Goal: Information Seeking & Learning: Learn about a topic

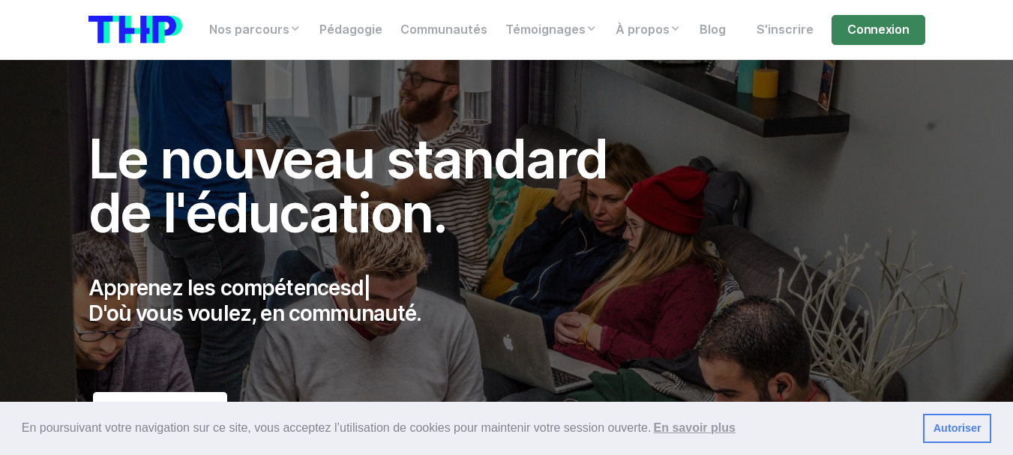
click at [411, 185] on h1 "Le nouveau standard de l'éducation." at bounding box center [365, 186] width 552 height 108
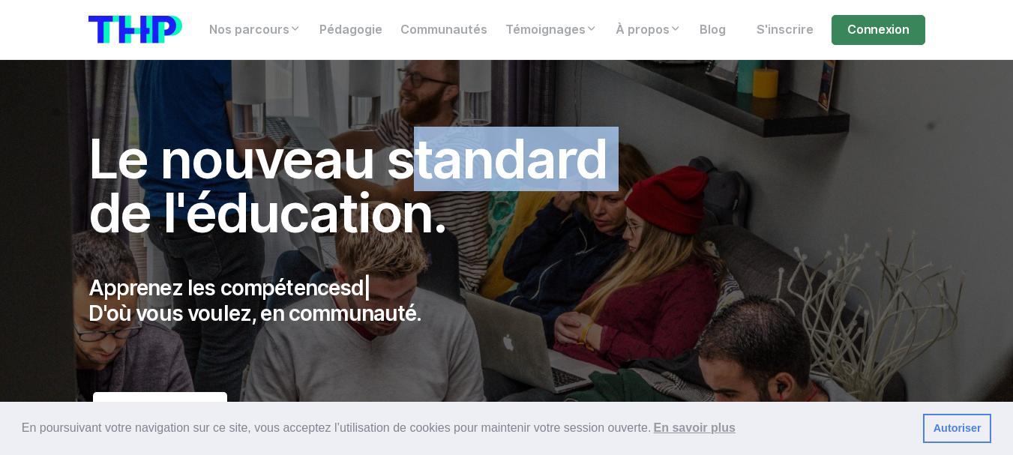
click at [411, 185] on h1 "Le nouveau standard de l'éducation." at bounding box center [365, 186] width 552 height 108
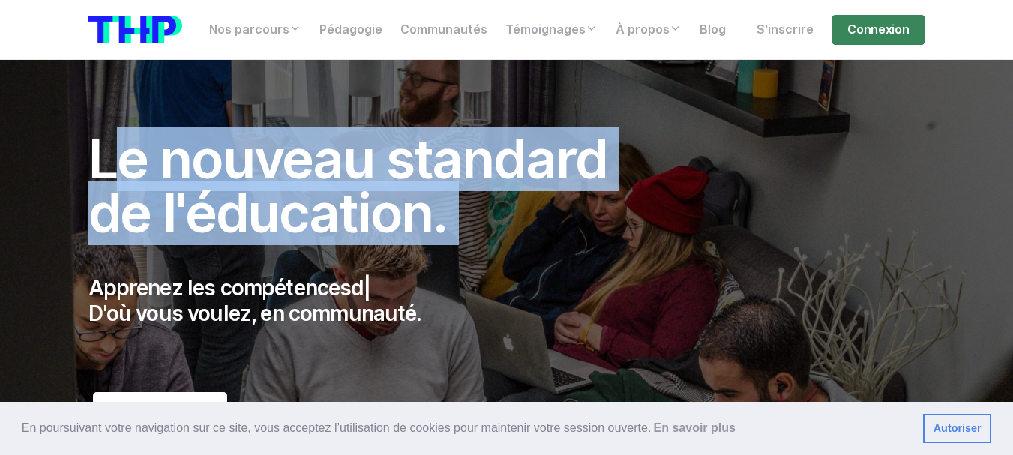
click at [411, 185] on h1 "Le nouveau standard de l'éducation." at bounding box center [365, 186] width 552 height 108
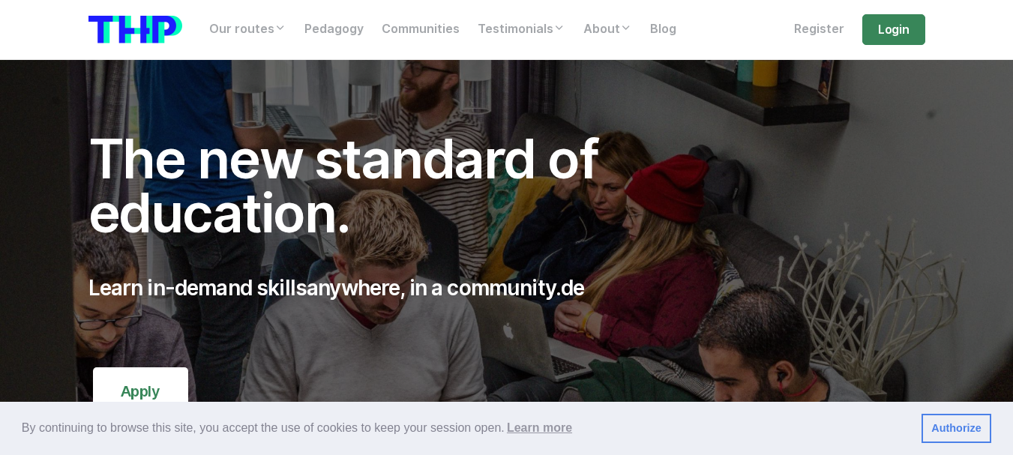
click at [944, 429] on font "Authorize" at bounding box center [957, 428] width 50 height 12
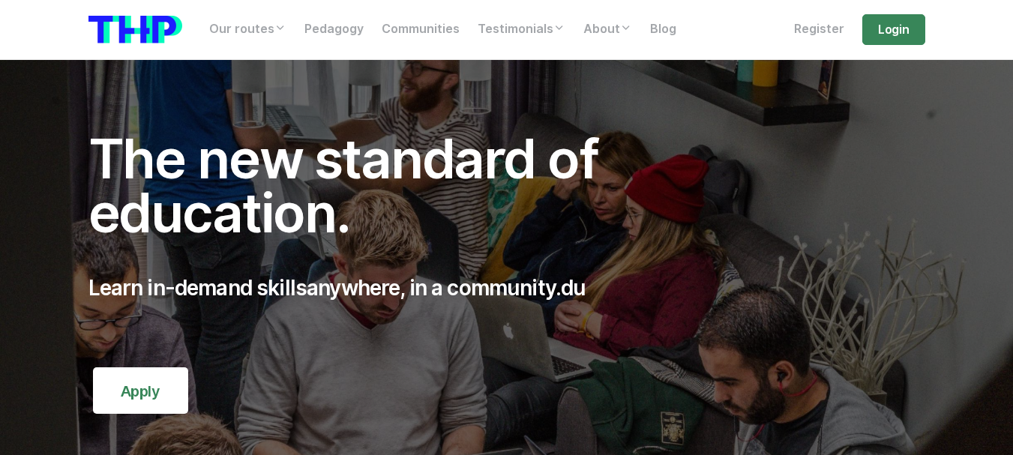
click at [170, 278] on font "Learn in-demand skills" at bounding box center [198, 288] width 219 height 26
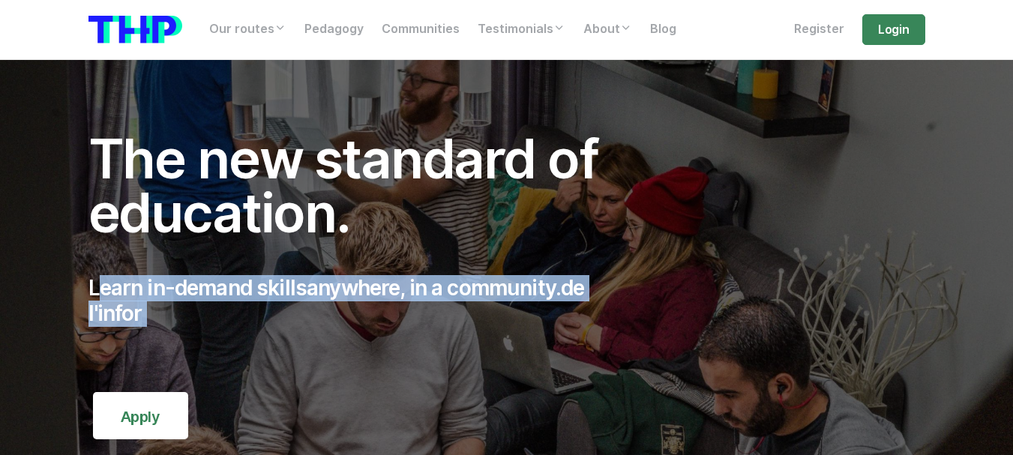
click at [170, 278] on font "Learn in-demand skills" at bounding box center [198, 288] width 219 height 26
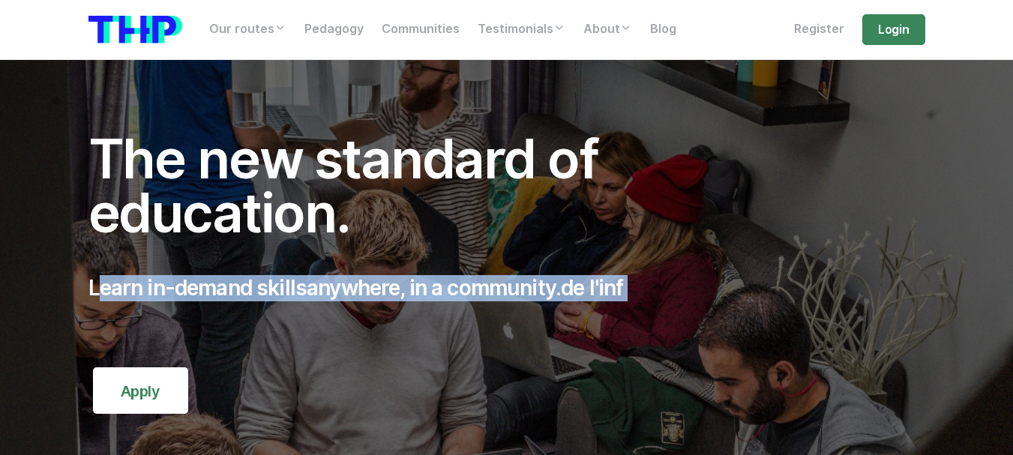
click at [170, 278] on font "Learn in-demand skills" at bounding box center [198, 288] width 219 height 26
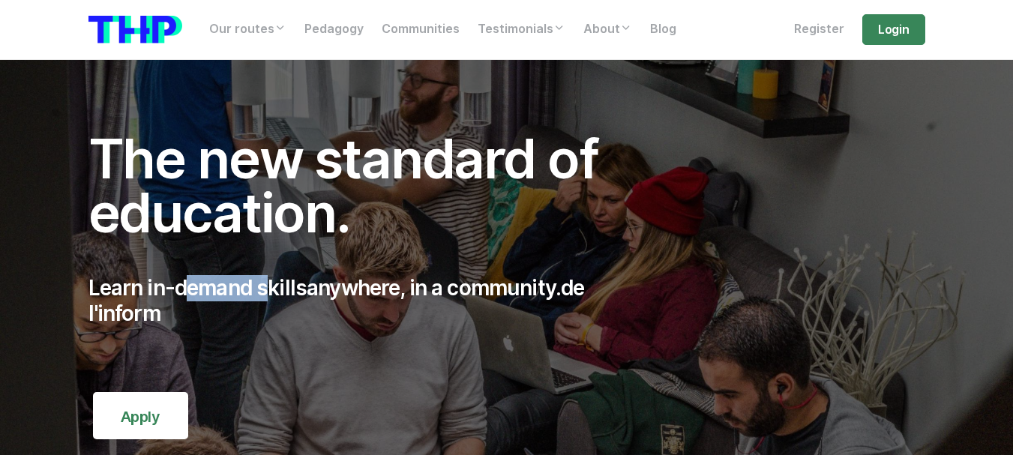
click at [170, 278] on font "Learn in-demand skills" at bounding box center [198, 288] width 219 height 26
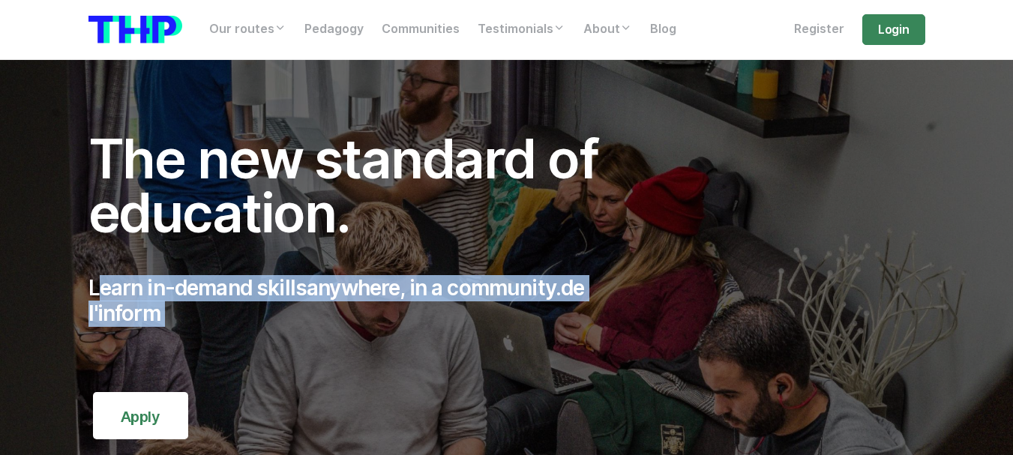
click at [170, 278] on font "Learn in-demand skills" at bounding box center [198, 288] width 219 height 26
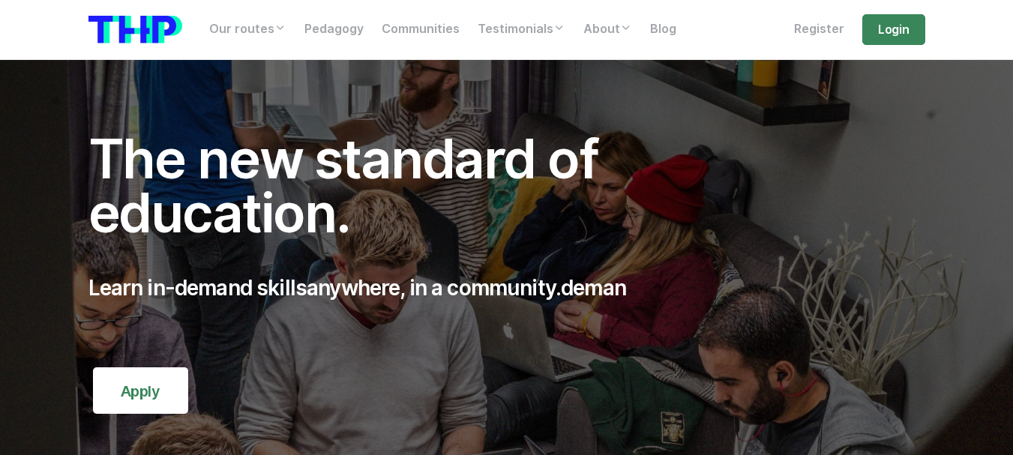
click at [200, 221] on font "The new standard of education." at bounding box center [344, 186] width 510 height 119
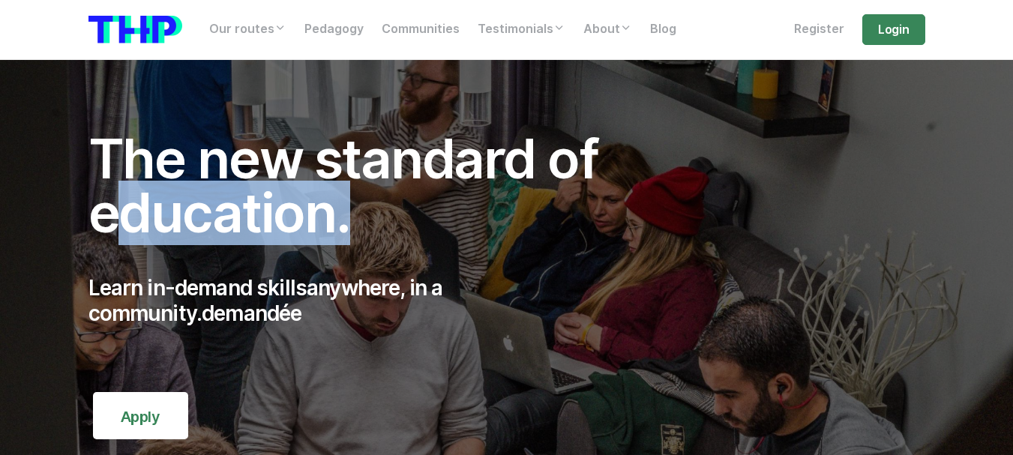
click at [200, 221] on font "The new standard of education." at bounding box center [344, 186] width 510 height 119
copy font "education"
click at [200, 221] on font "The new standard of education." at bounding box center [344, 186] width 510 height 119
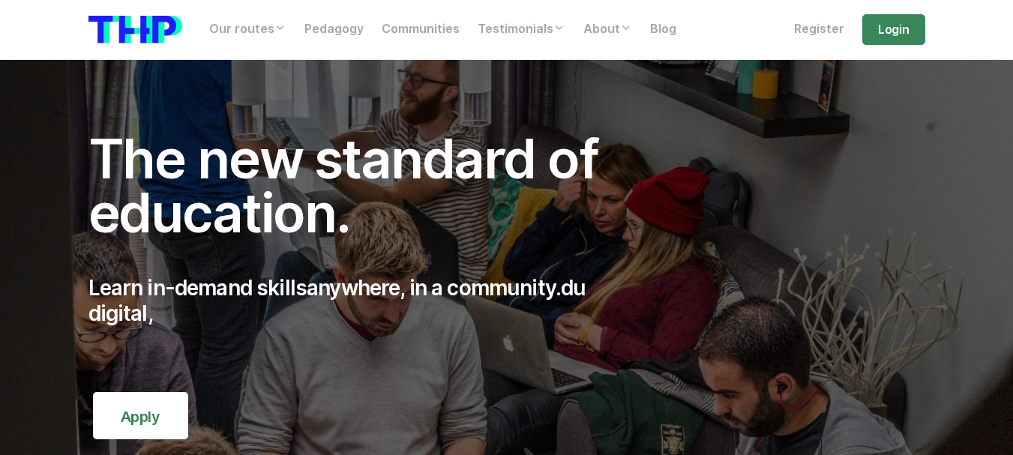
click at [434, 176] on font "The new standard of education." at bounding box center [344, 186] width 510 height 119
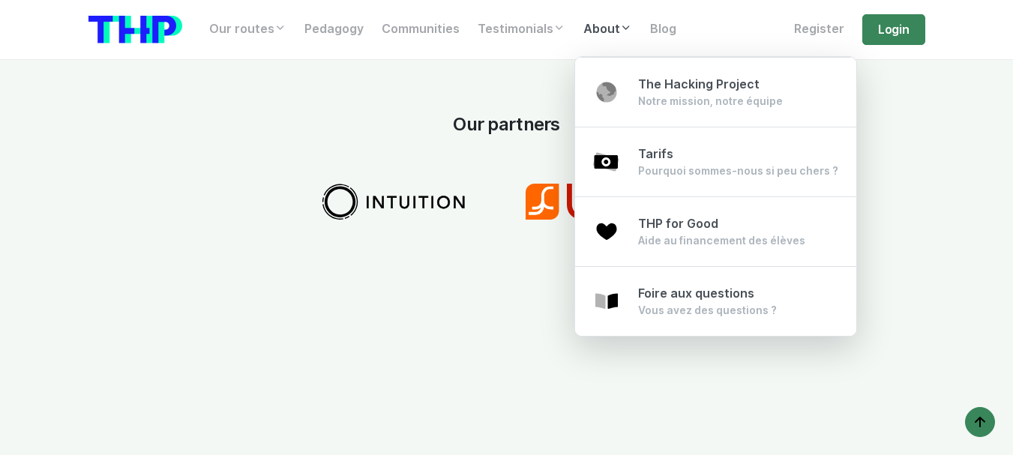
scroll to position [2475, 0]
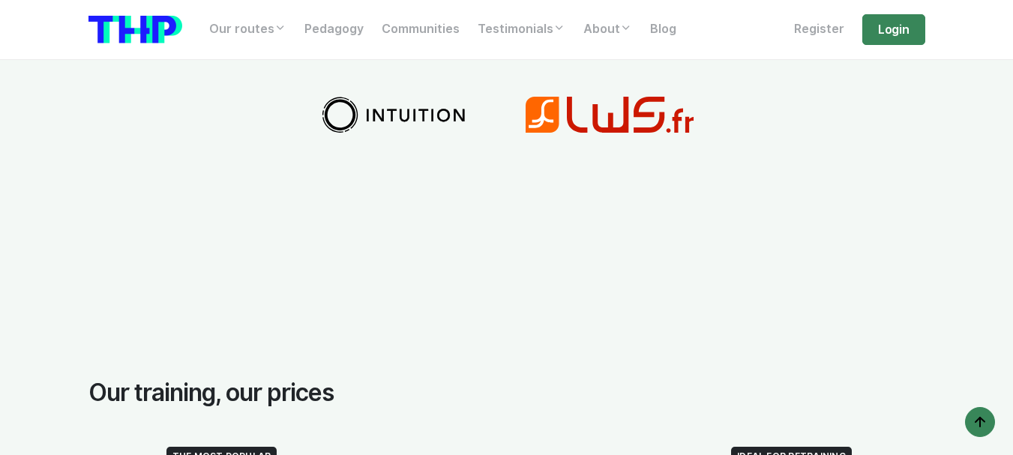
click at [335, 214] on div "Our partners" at bounding box center [507, 104] width 855 height 298
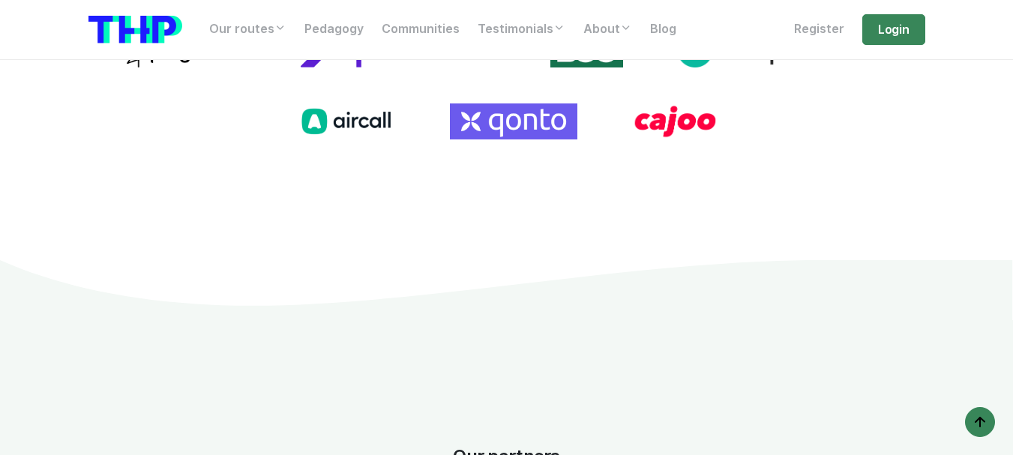
scroll to position [1950, 0]
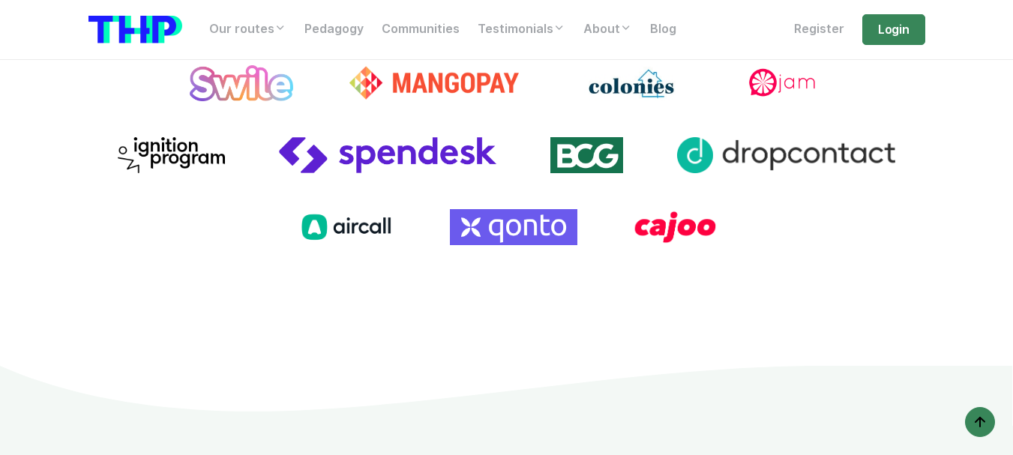
click at [249, 275] on div at bounding box center [507, 143] width 855 height 300
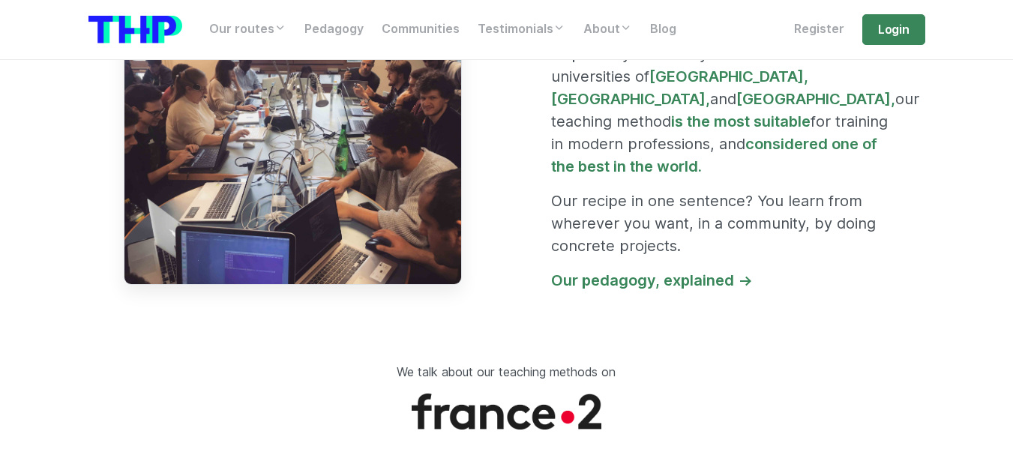
scroll to position [1575, 0]
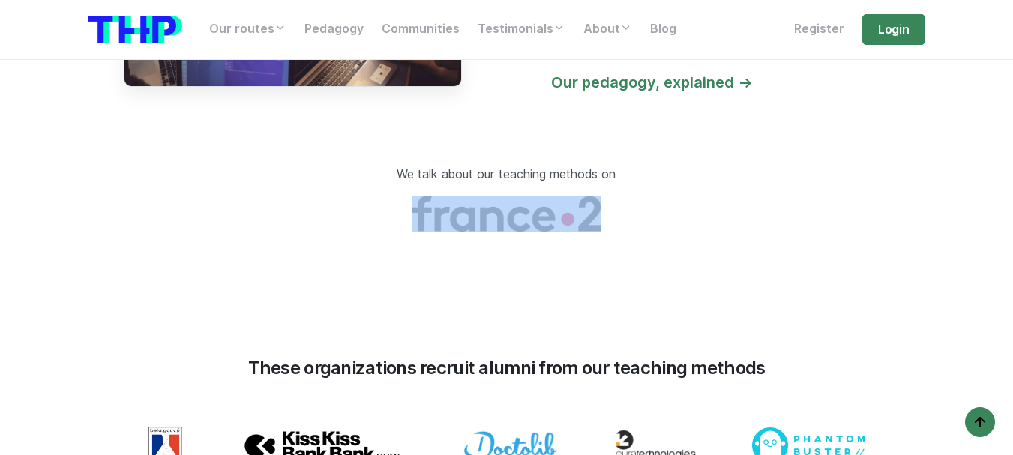
scroll to position [1425, 0]
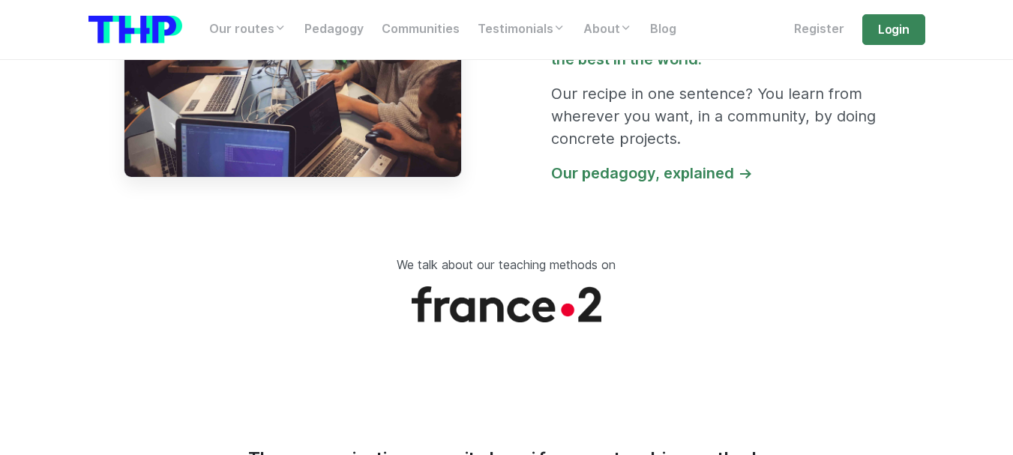
click at [609, 134] on div "A revolutionary pedagogy Inspired by studies by scientists from the universitie…" at bounding box center [720, 40] width 356 height 290
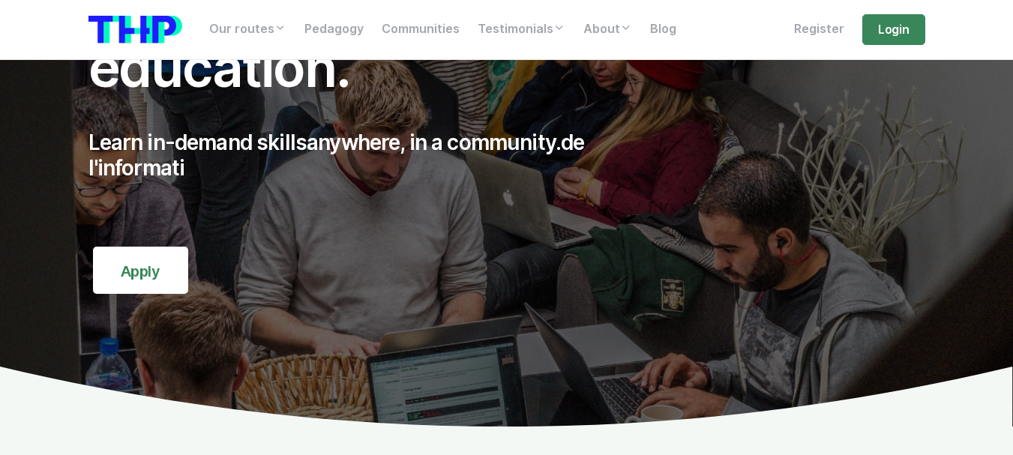
scroll to position [0, 0]
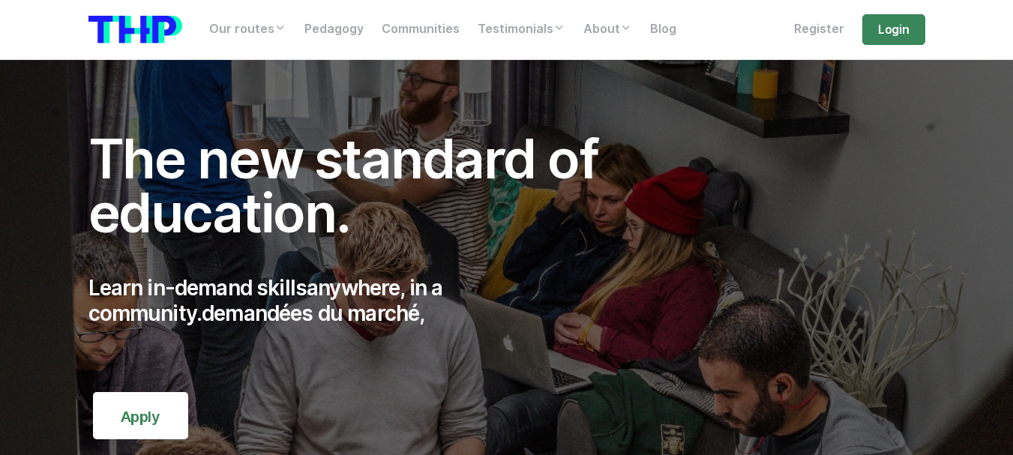
click at [311, 236] on font "The new standard of education." at bounding box center [344, 186] width 510 height 119
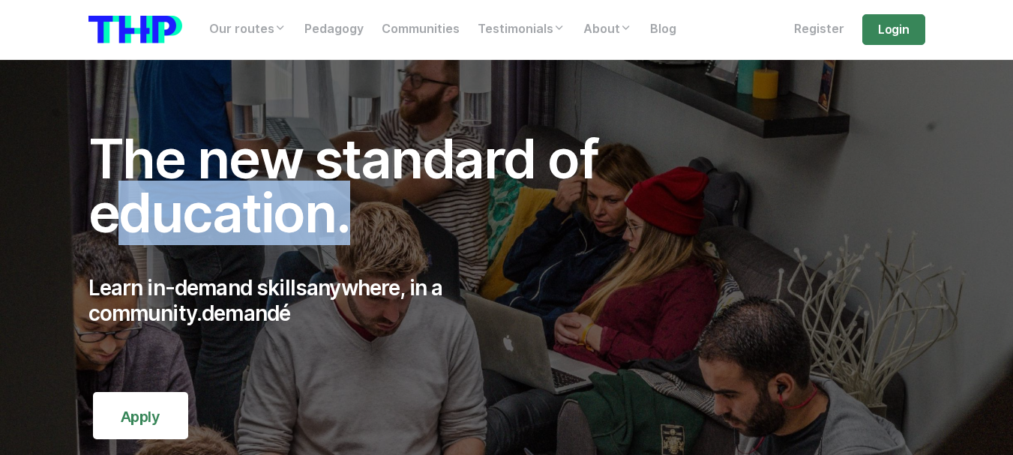
click at [311, 236] on font "The new standard of education." at bounding box center [344, 186] width 510 height 119
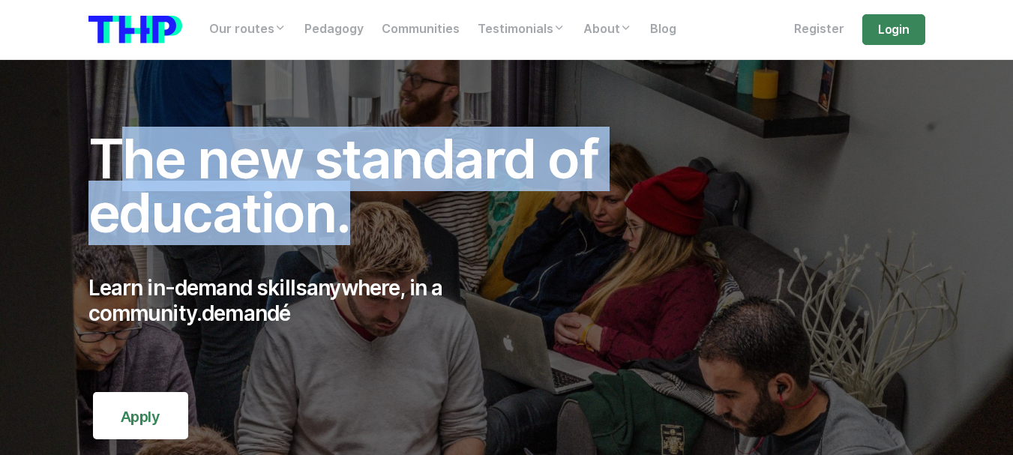
click at [311, 236] on font "The new standard of education." at bounding box center [344, 186] width 510 height 119
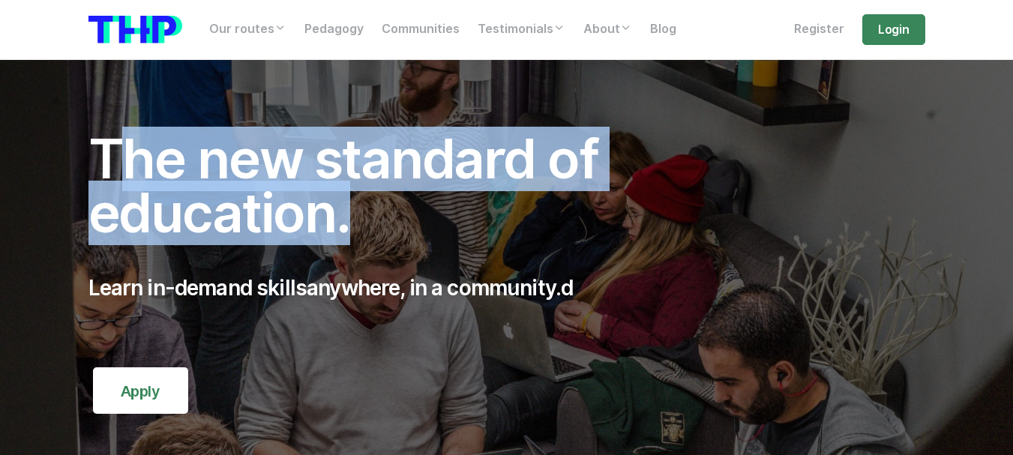
click at [311, 236] on font "The new standard of education." at bounding box center [344, 186] width 510 height 119
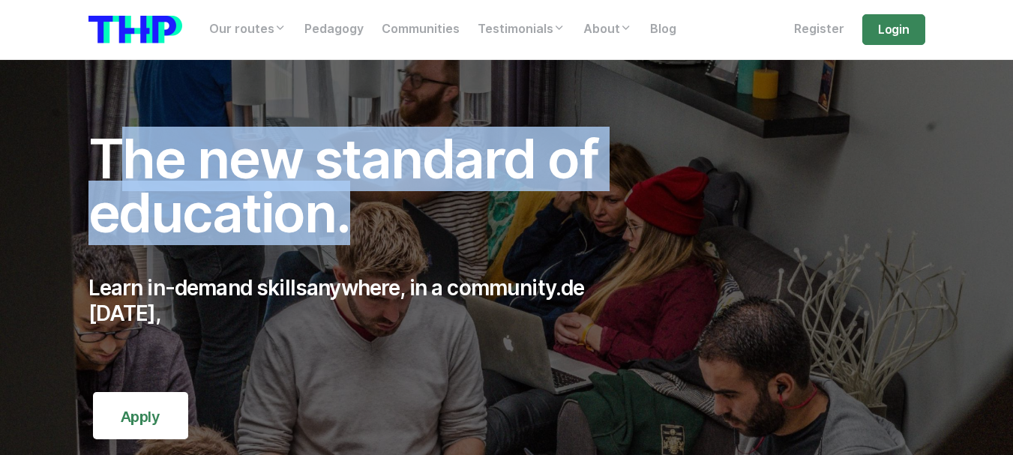
click at [311, 236] on font "The new standard of education." at bounding box center [344, 186] width 510 height 119
click at [329, 210] on font "The new standard of education." at bounding box center [344, 186] width 510 height 119
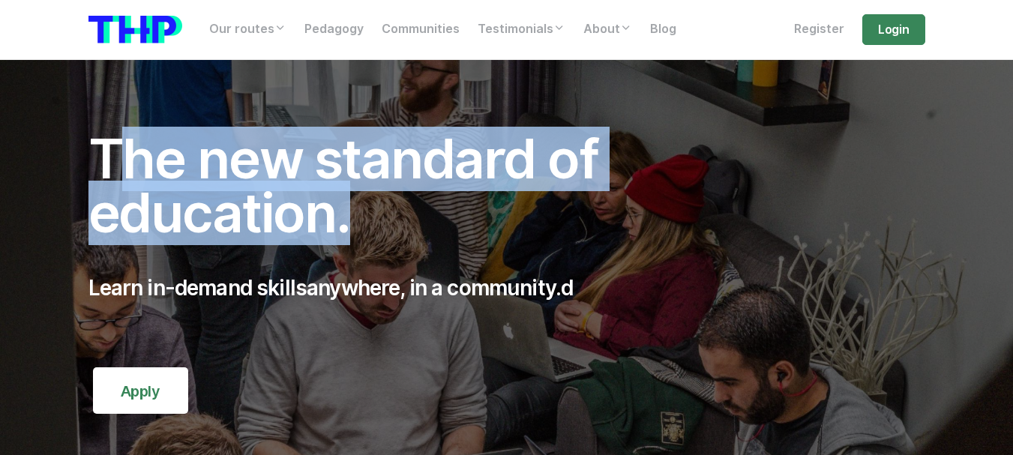
click at [329, 210] on font "The new standard of education." at bounding box center [344, 186] width 510 height 119
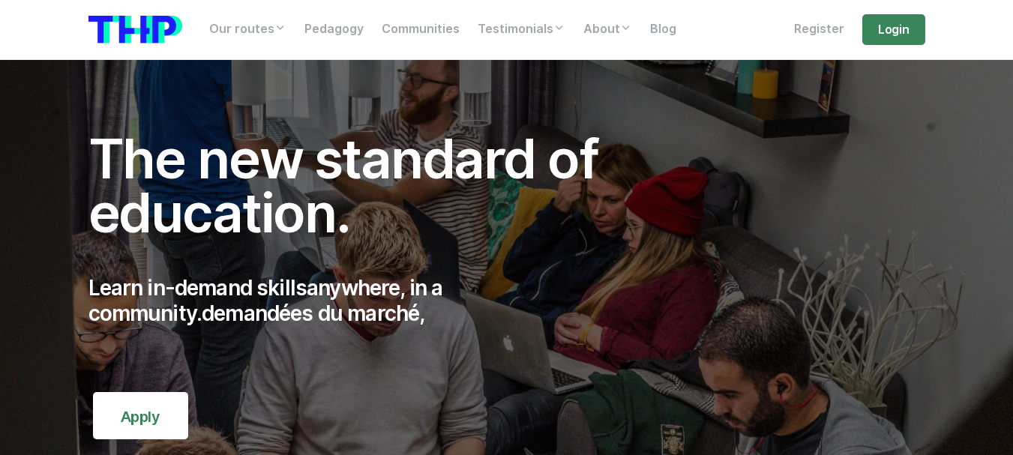
click at [439, 301] on p "Learn in-demand skills anywhere , in a community. demandées du marché," at bounding box center [365, 301] width 552 height 50
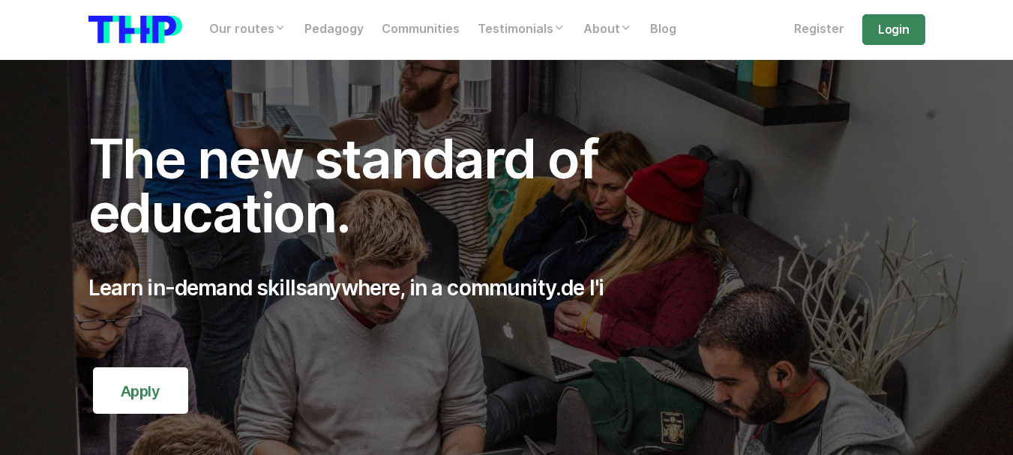
click at [439, 301] on p "Learn in-demand skills anywhere , in a community. de l'i" at bounding box center [365, 289] width 552 height 26
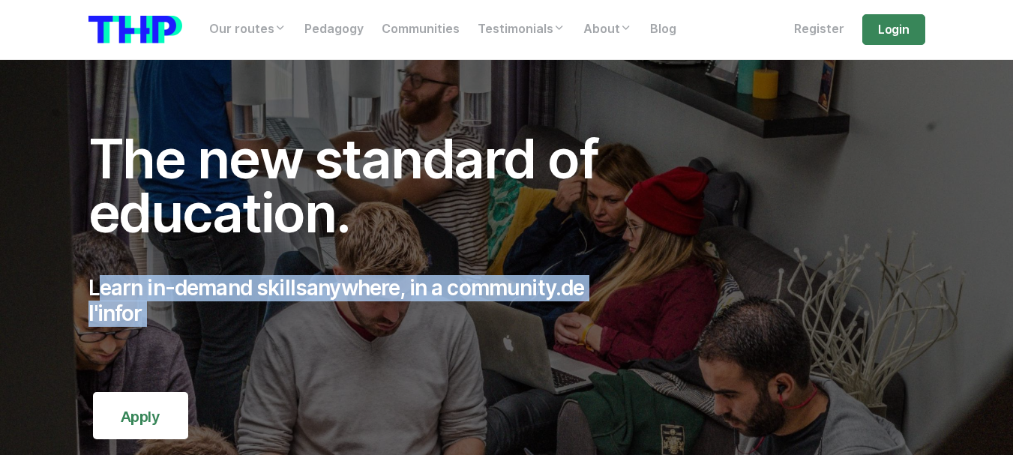
click at [439, 301] on p "Learn in-demand skills anywhere , in a community. de l'infor" at bounding box center [365, 301] width 552 height 50
click at [372, 288] on font "anywhere" at bounding box center [353, 288] width 93 height 26
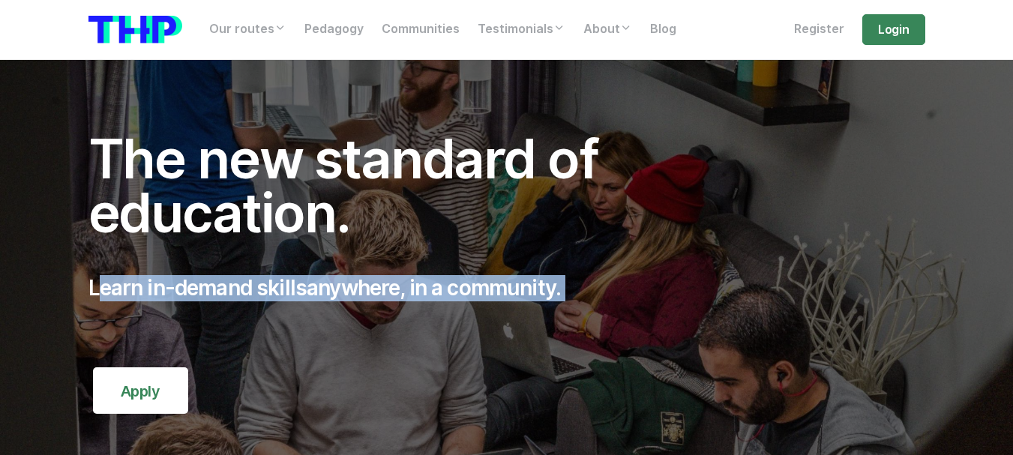
drag, startPoint x: 310, startPoint y: 281, endPoint x: 401, endPoint y: 281, distance: 91.5
click at [400, 281] on font "anywhere" at bounding box center [353, 288] width 93 height 26
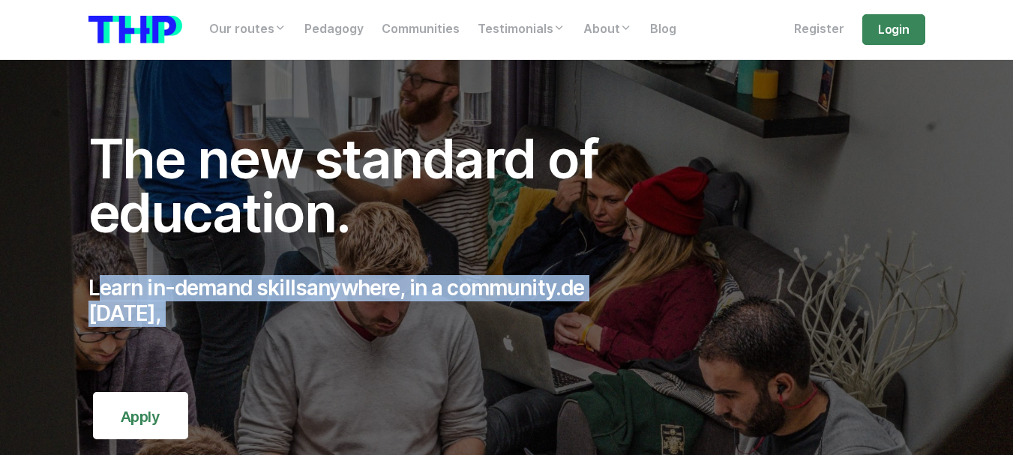
click at [400, 281] on font "anywhere" at bounding box center [353, 288] width 93 height 26
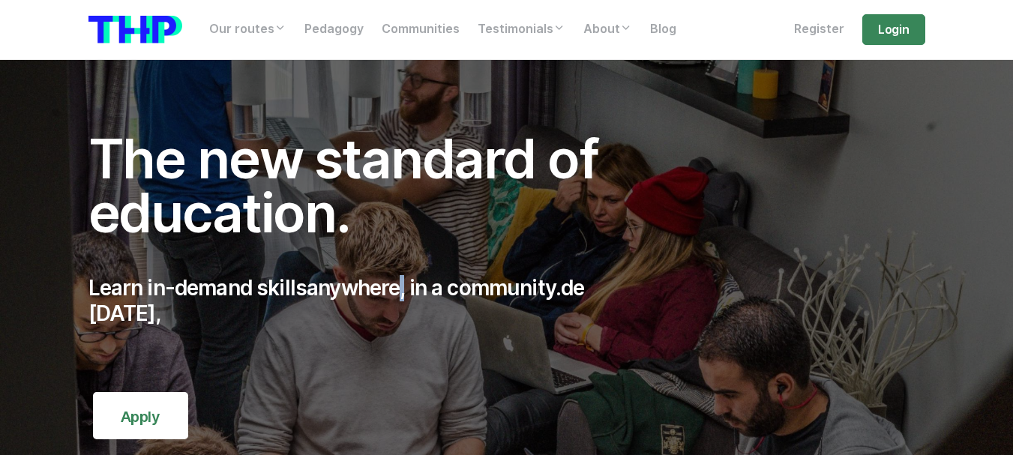
click at [400, 281] on font "anywhere" at bounding box center [353, 288] width 93 height 26
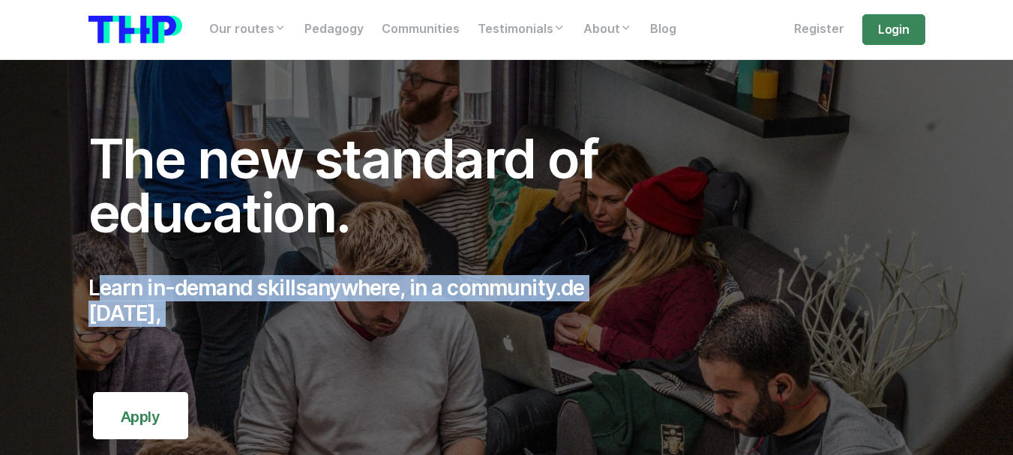
click at [400, 281] on font "anywhere" at bounding box center [353, 288] width 93 height 26
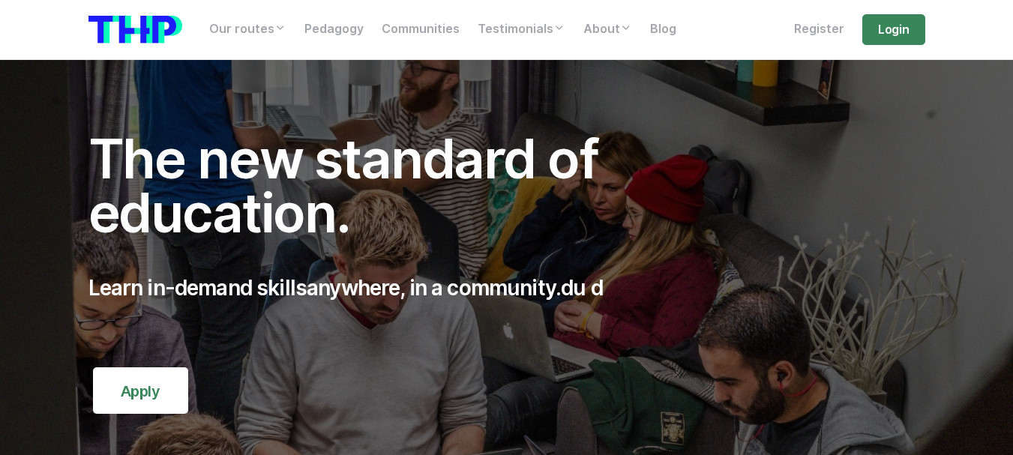
click at [293, 212] on font "The new standard of education." at bounding box center [344, 186] width 510 height 119
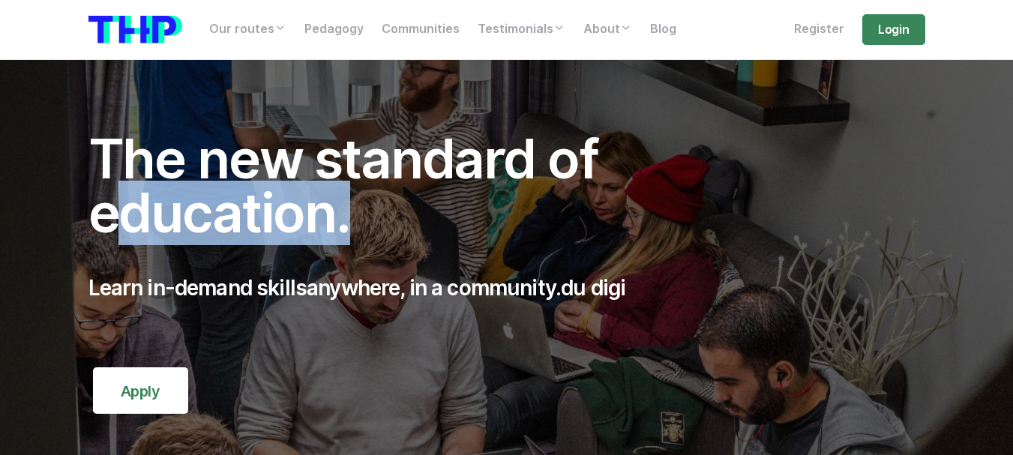
click at [293, 212] on font "The new standard of education." at bounding box center [344, 186] width 510 height 119
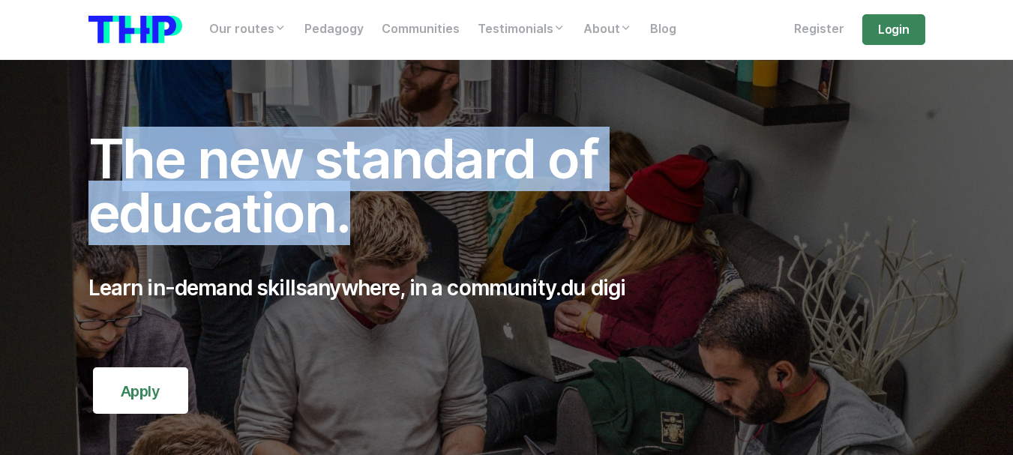
click at [293, 212] on font "The new standard of education." at bounding box center [344, 186] width 510 height 119
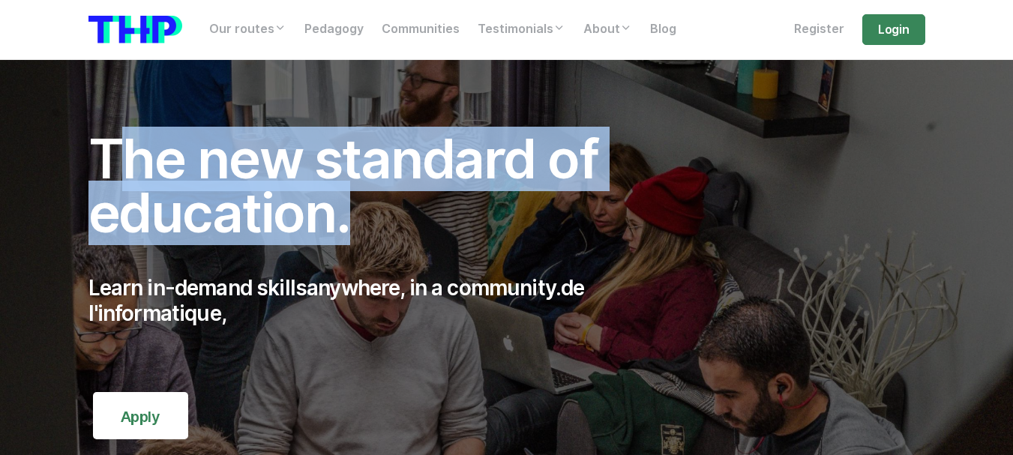
click at [293, 212] on font "The new standard of education." at bounding box center [344, 186] width 510 height 119
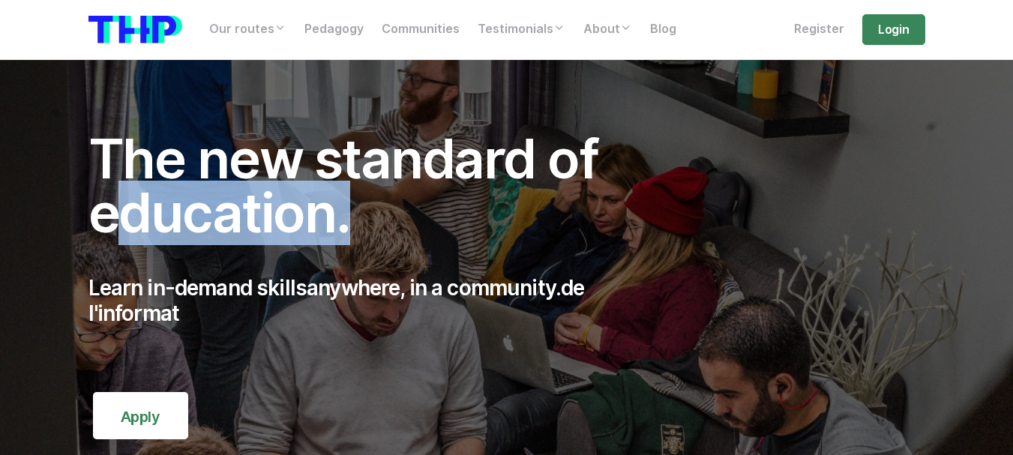
click at [293, 212] on font "The new standard of education." at bounding box center [344, 186] width 510 height 119
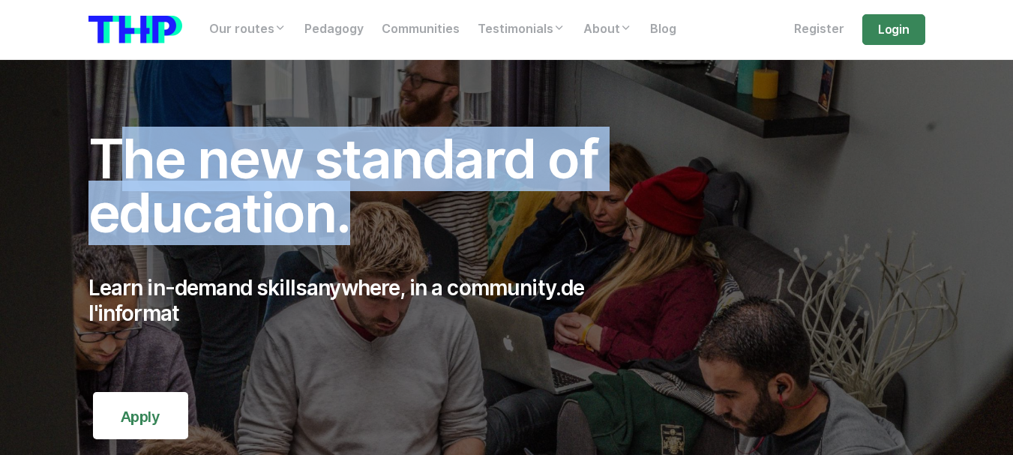
click at [293, 212] on font "The new standard of education." at bounding box center [344, 186] width 510 height 119
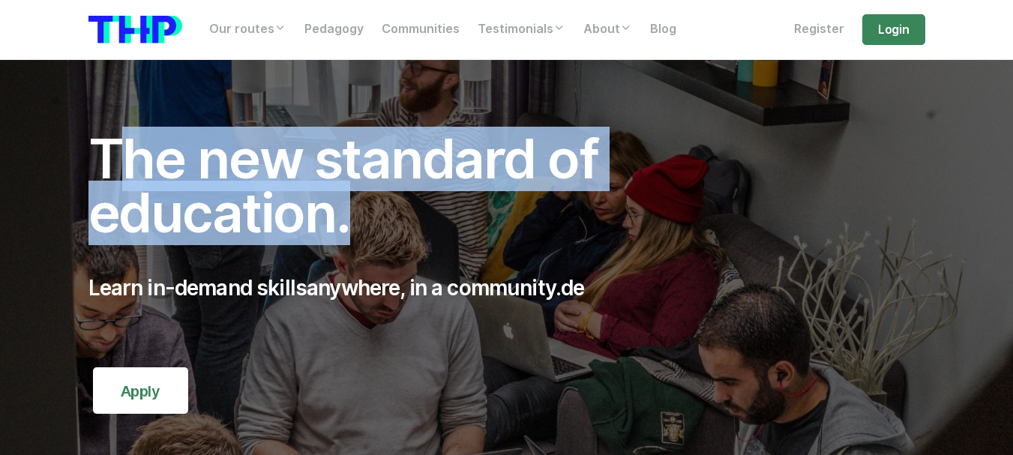
click at [293, 212] on font "The new standard of education." at bounding box center [344, 186] width 510 height 119
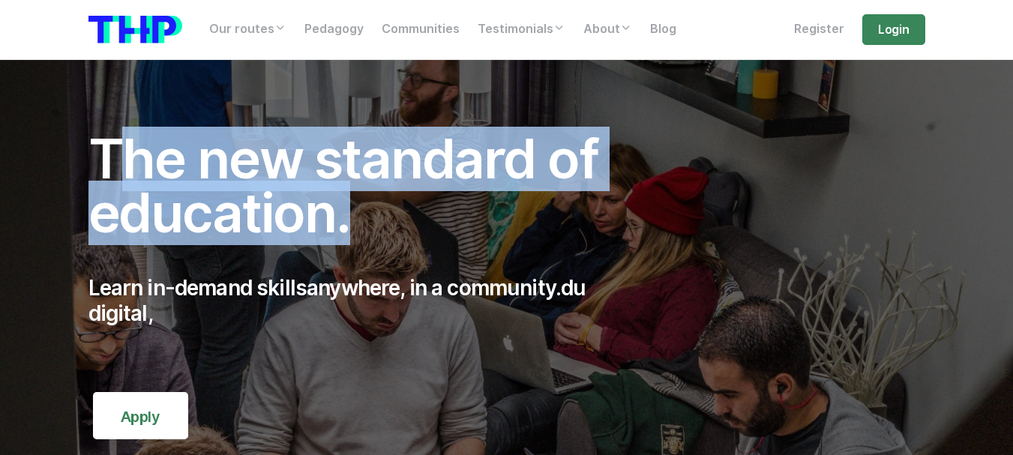
click at [293, 212] on font "The new standard of education." at bounding box center [344, 186] width 510 height 119
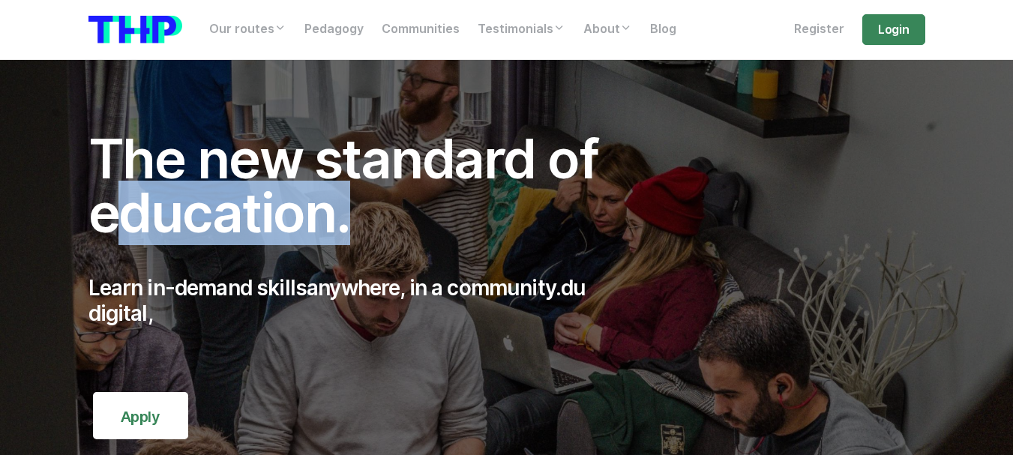
click at [293, 212] on font "The new standard of education." at bounding box center [344, 186] width 510 height 119
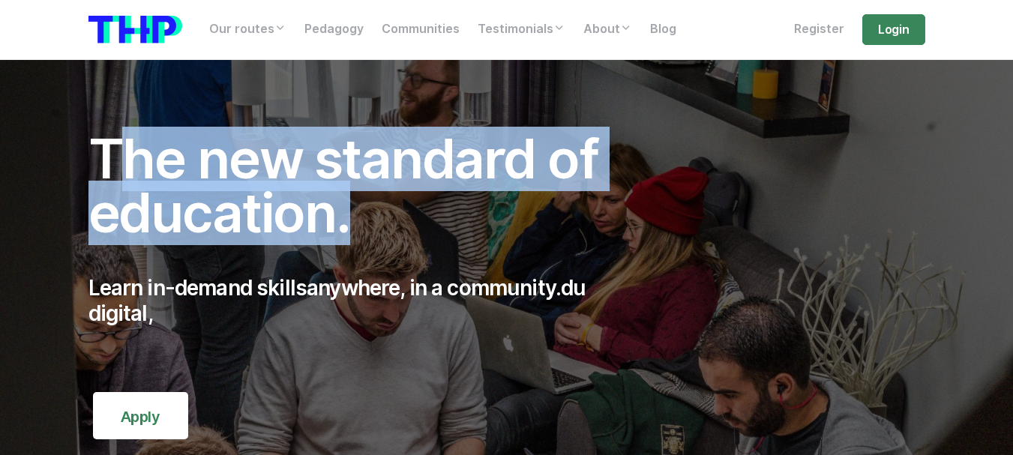
click at [293, 212] on font "The new standard of education." at bounding box center [344, 186] width 510 height 119
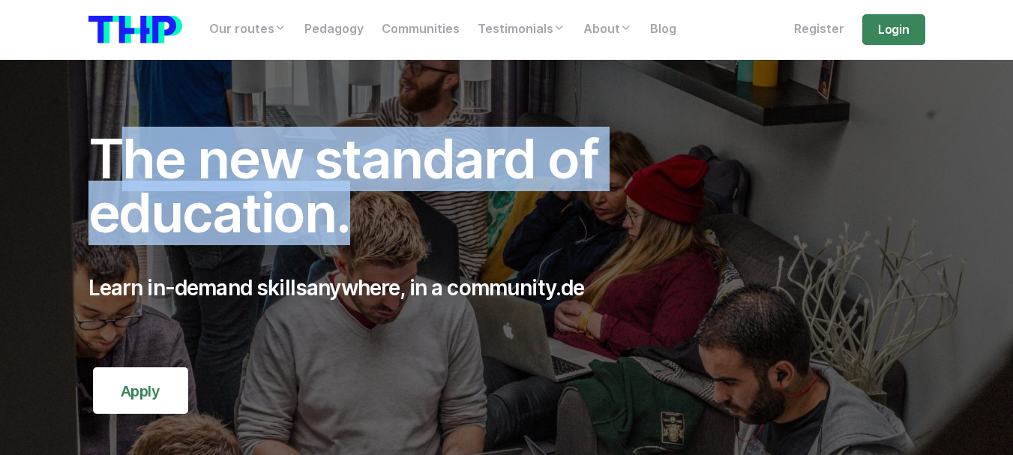
click at [293, 212] on font "The new standard of education." at bounding box center [344, 186] width 510 height 119
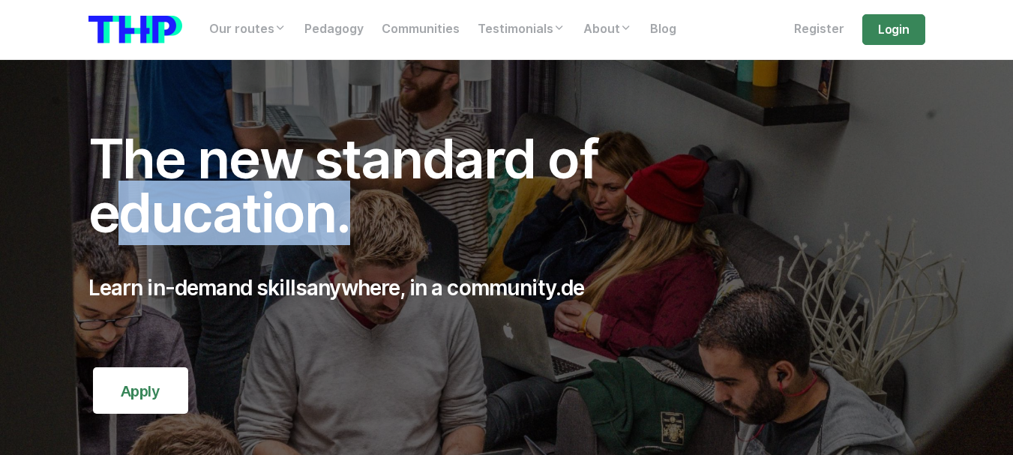
click at [293, 212] on font "The new standard of education." at bounding box center [344, 186] width 510 height 119
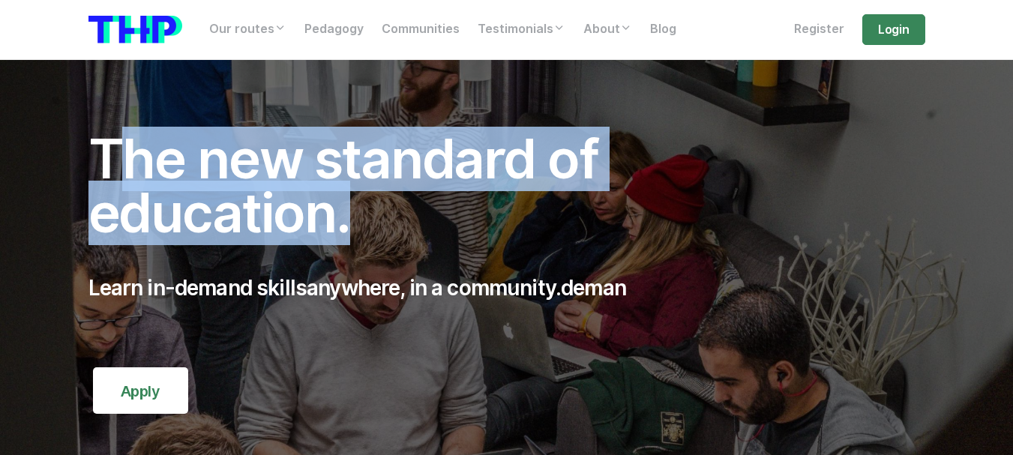
click at [293, 212] on font "The new standard of education." at bounding box center [344, 186] width 510 height 119
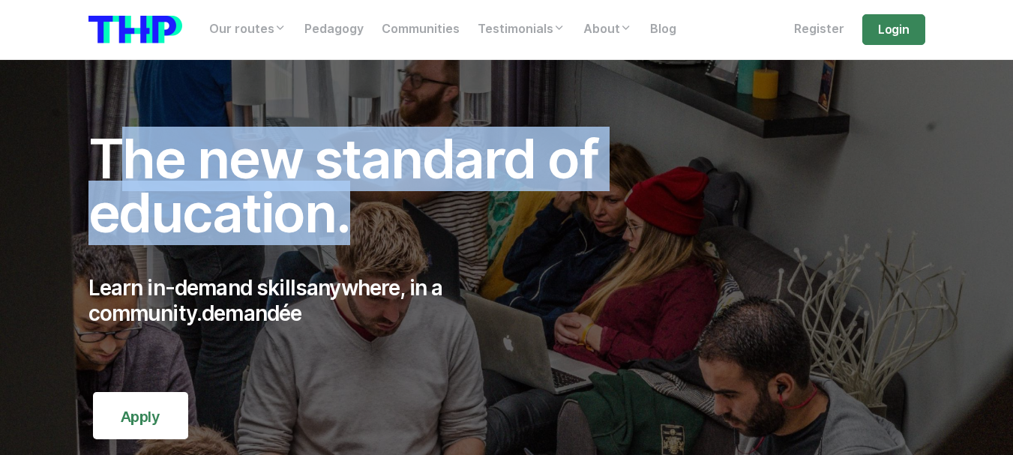
click at [293, 212] on font "The new standard of education." at bounding box center [344, 186] width 510 height 119
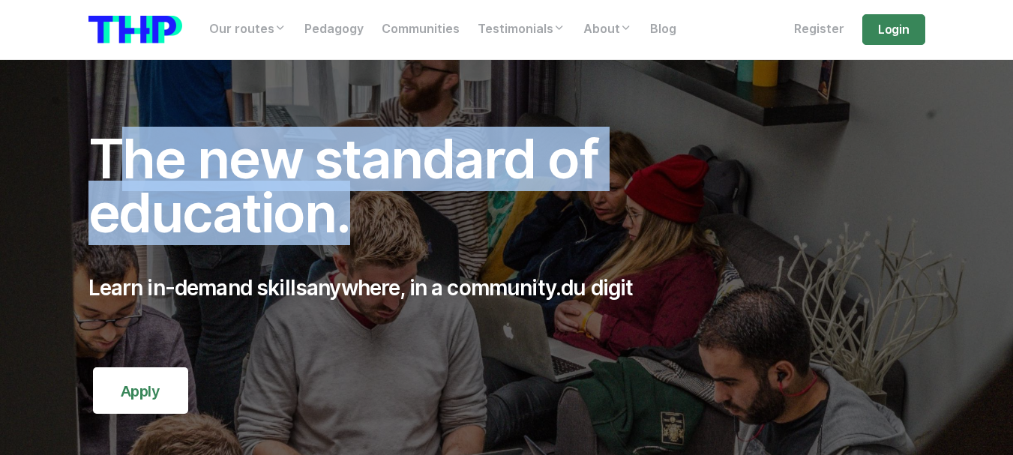
click at [293, 212] on font "The new standard of education." at bounding box center [344, 186] width 510 height 119
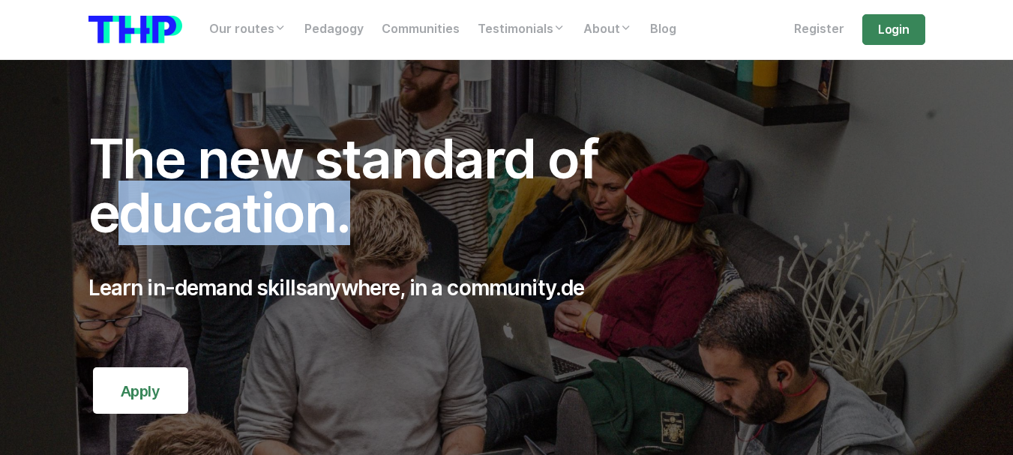
click at [293, 212] on font "The new standard of education." at bounding box center [344, 186] width 510 height 119
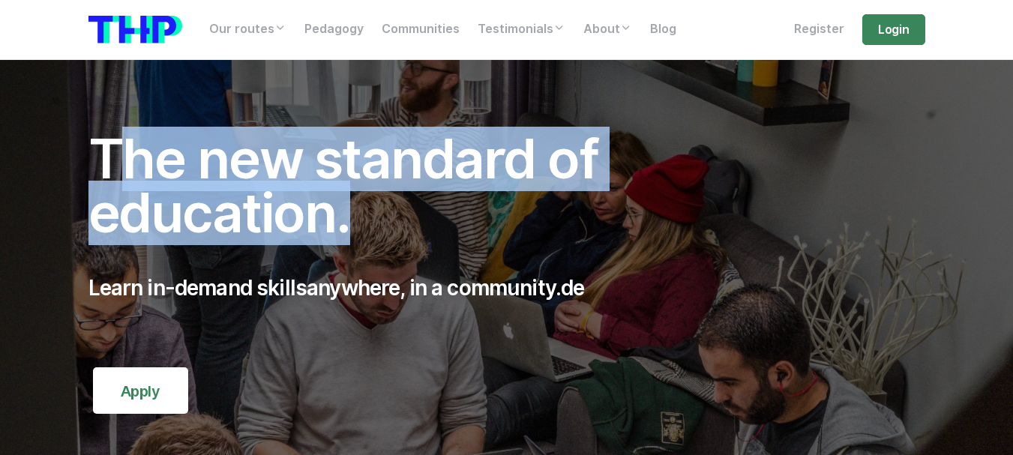
click at [293, 212] on font "The new standard of education." at bounding box center [344, 186] width 510 height 119
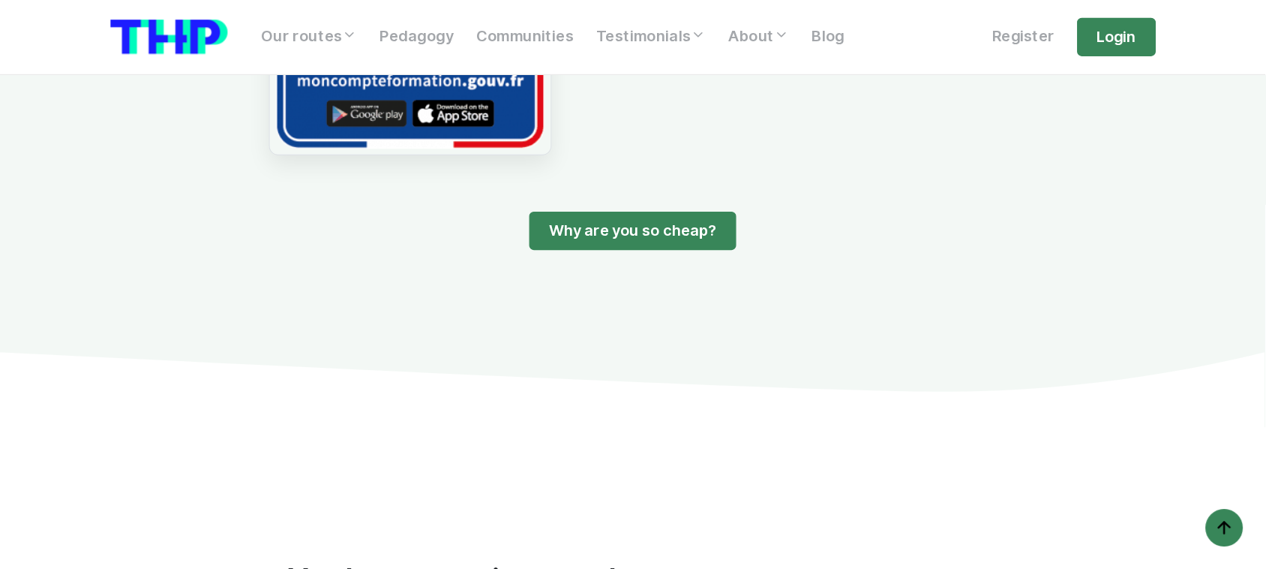
scroll to position [4066, 0]
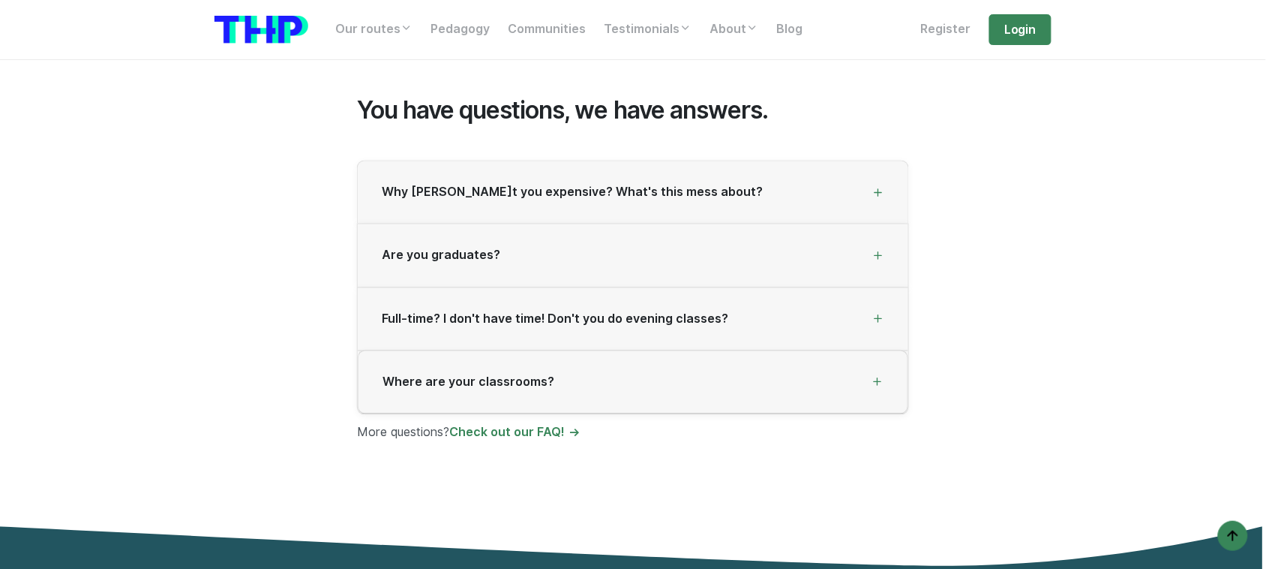
click at [77, 366] on section "You have questions, we have answers. Why aren't you expensive? What's this mess…" at bounding box center [633, 295] width 1266 height 614
copy body "More questions? Check out our FAQ!"
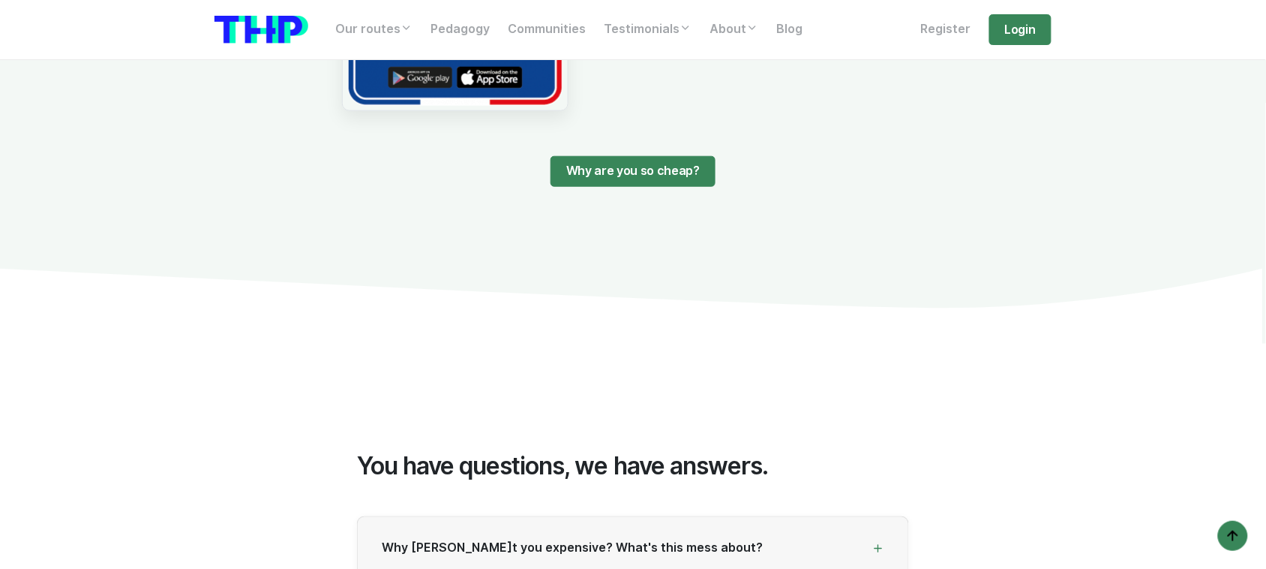
scroll to position [3878, 0]
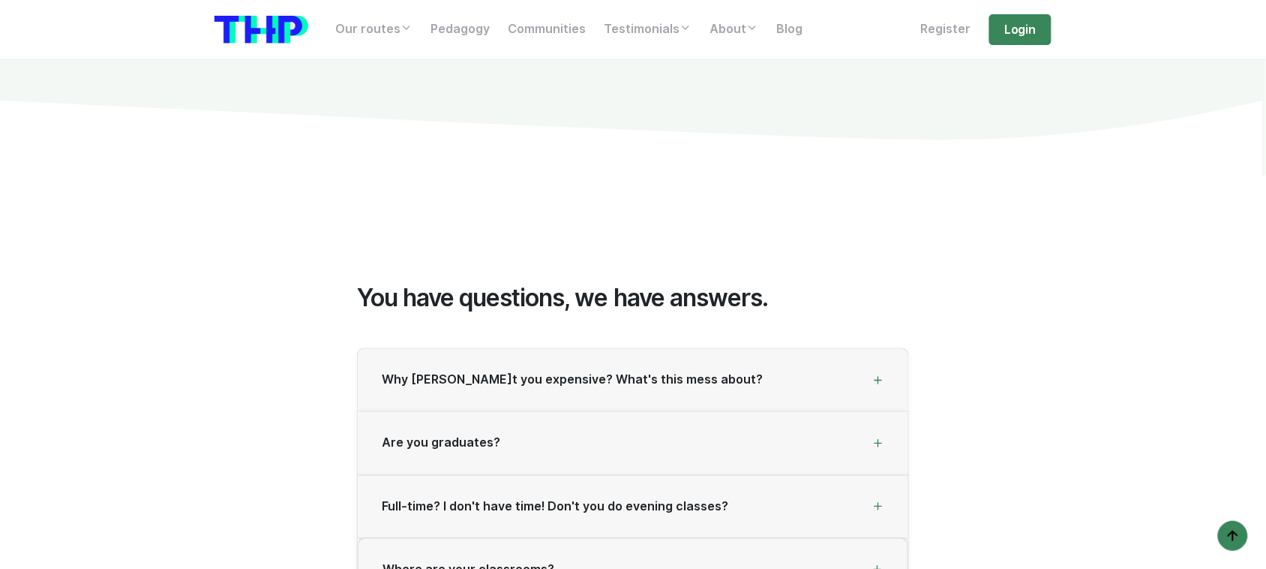
click at [341, 289] on div "You have questions, we have answers. Why aren't you expensive? What's this mess…" at bounding box center [633, 445] width 855 height 394
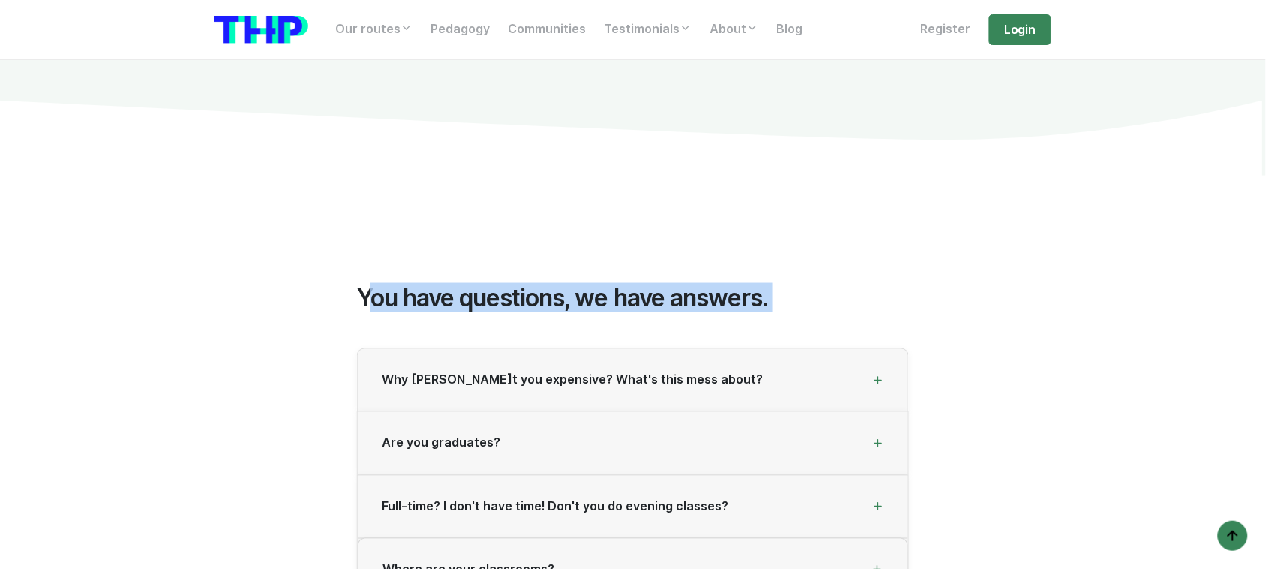
click at [341, 289] on div "You have questions, we have answers. Why aren't you expensive? What's this mess…" at bounding box center [633, 445] width 855 height 394
copy div "Lor ipsu dolorsita, co adip elitsed. Doe temp'i utl etdolorem? Aliq'e admi veni…"
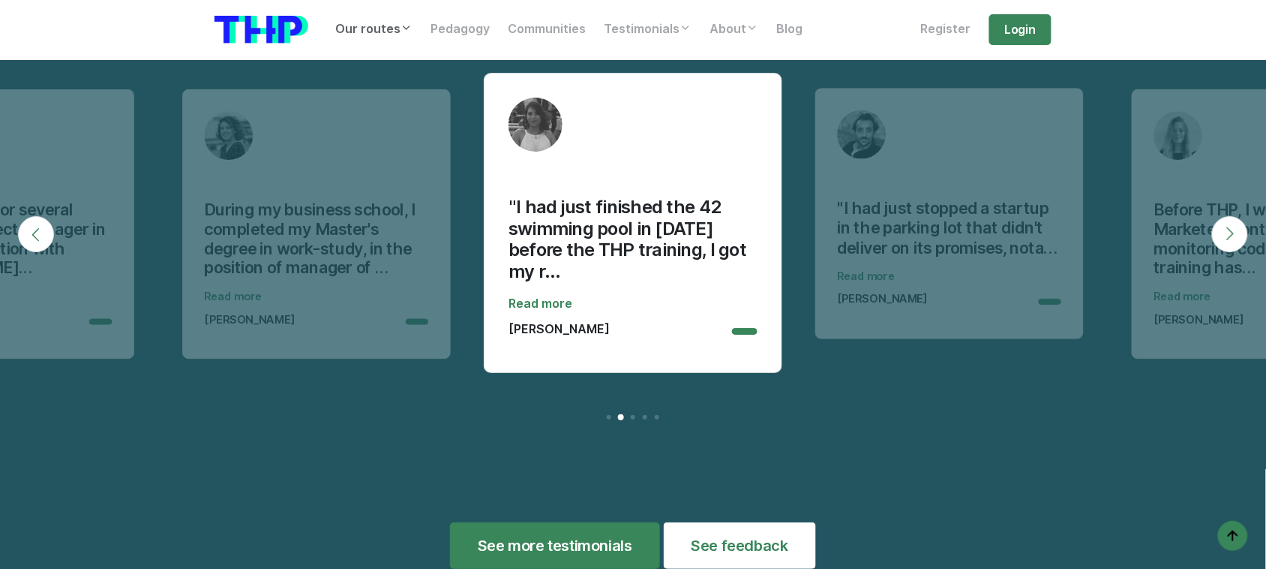
scroll to position [5097, 0]
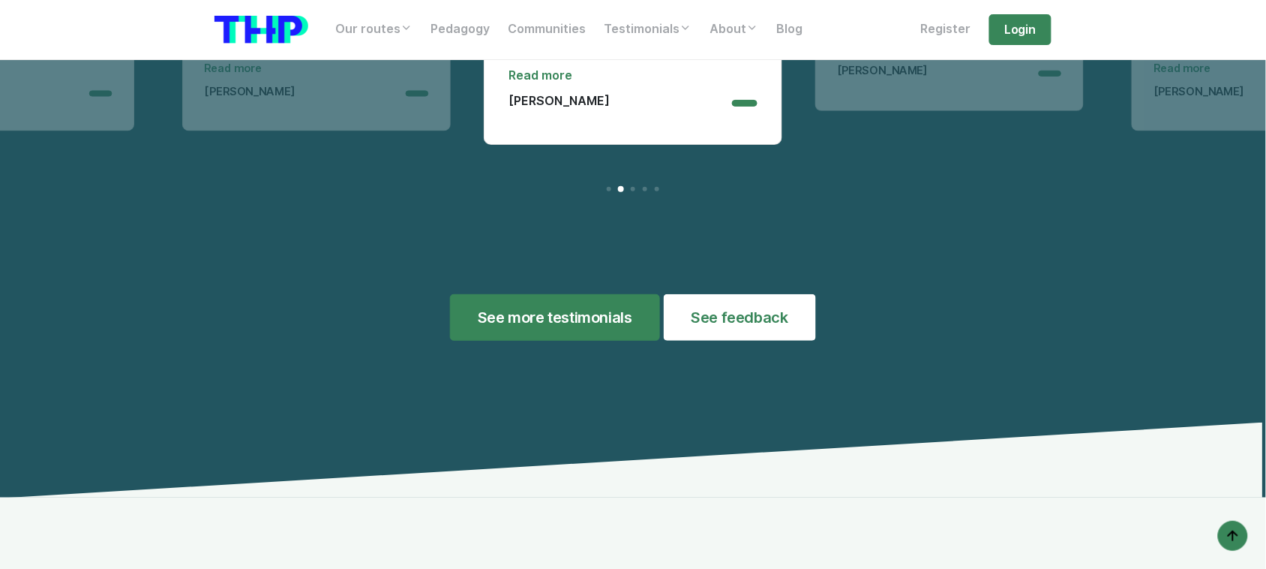
click at [199, 360] on section "Testimonials Here are some testimonials from people who have taken one of our t…" at bounding box center [633, 33] width 1266 height 927
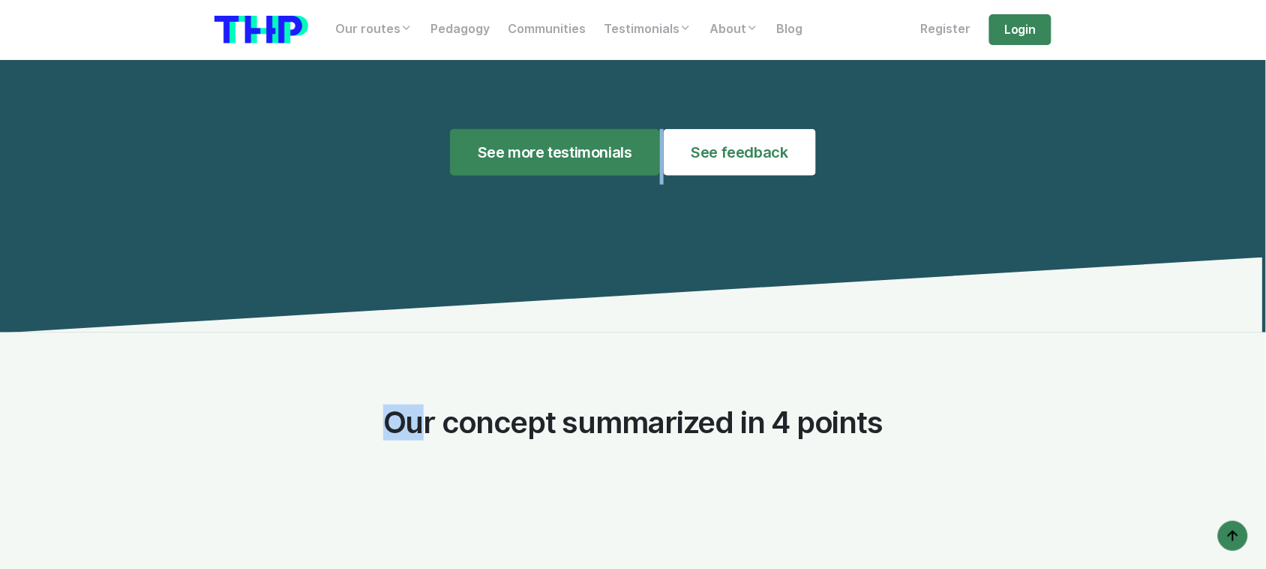
scroll to position [5472, 0]
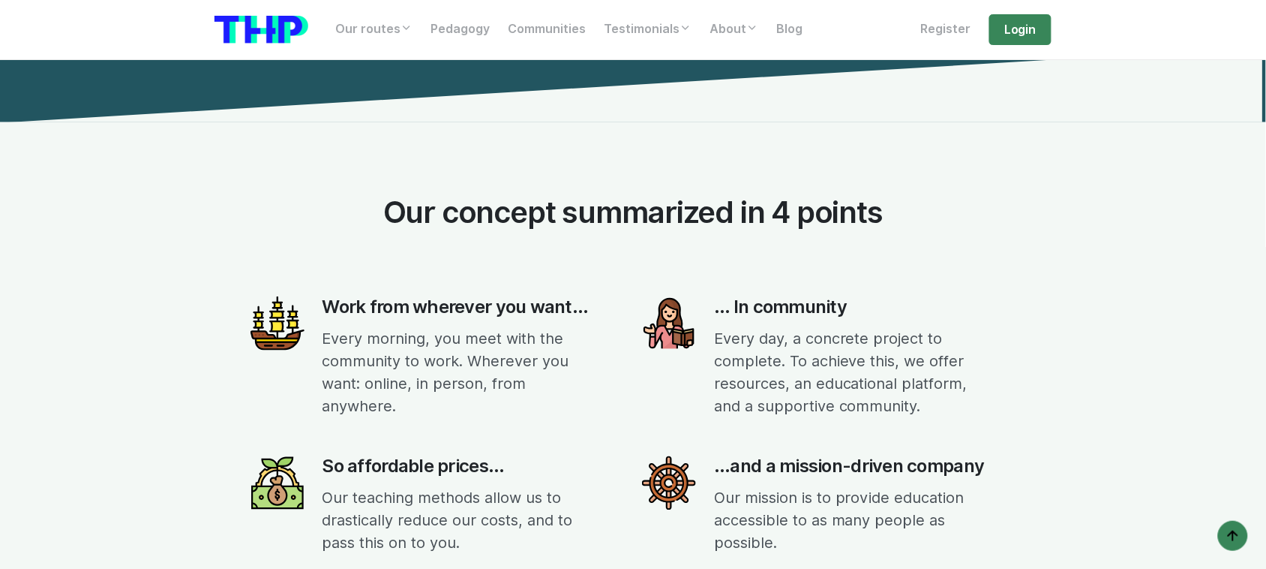
click at [308, 245] on div "Our concept summarized in 4 points Work from wherever you want... Every morning…" at bounding box center [633, 439] width 855 height 635
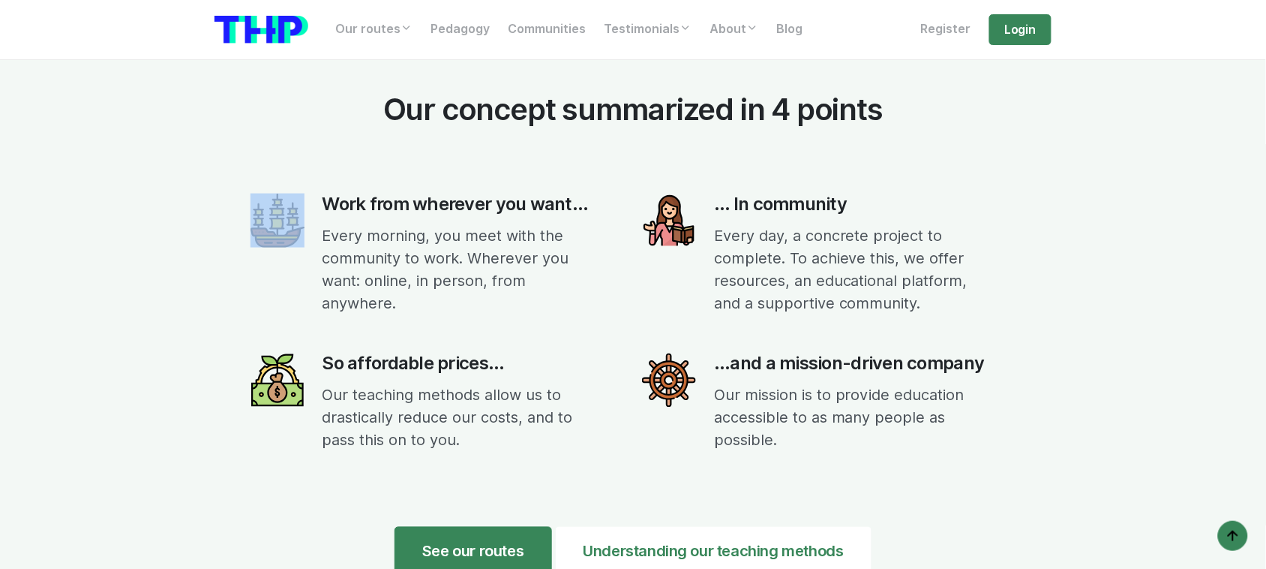
scroll to position [5753, 0]
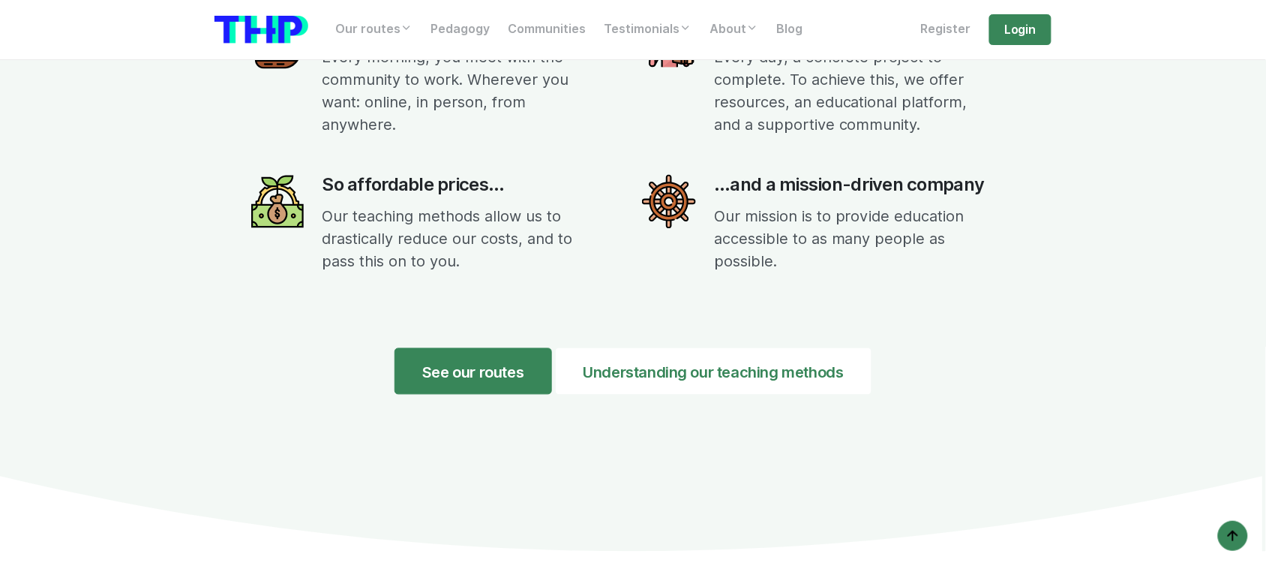
click at [510, 223] on p "Our teaching methods allow us to drastically reduce our costs, and to pass this…" at bounding box center [474, 240] width 302 height 68
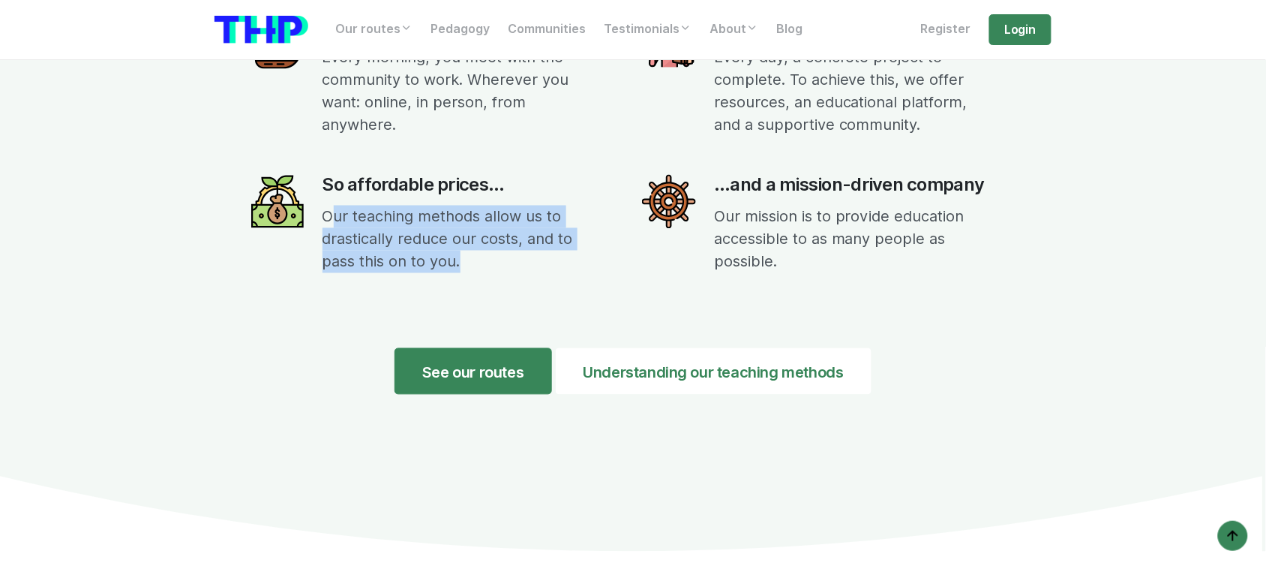
click at [510, 223] on p "Our teaching methods allow us to drastically reduce our costs, and to pass this…" at bounding box center [474, 240] width 302 height 68
click at [516, 215] on font "Our teaching methods allow us to drastically reduce our costs, and to pass this…" at bounding box center [448, 239] width 251 height 63
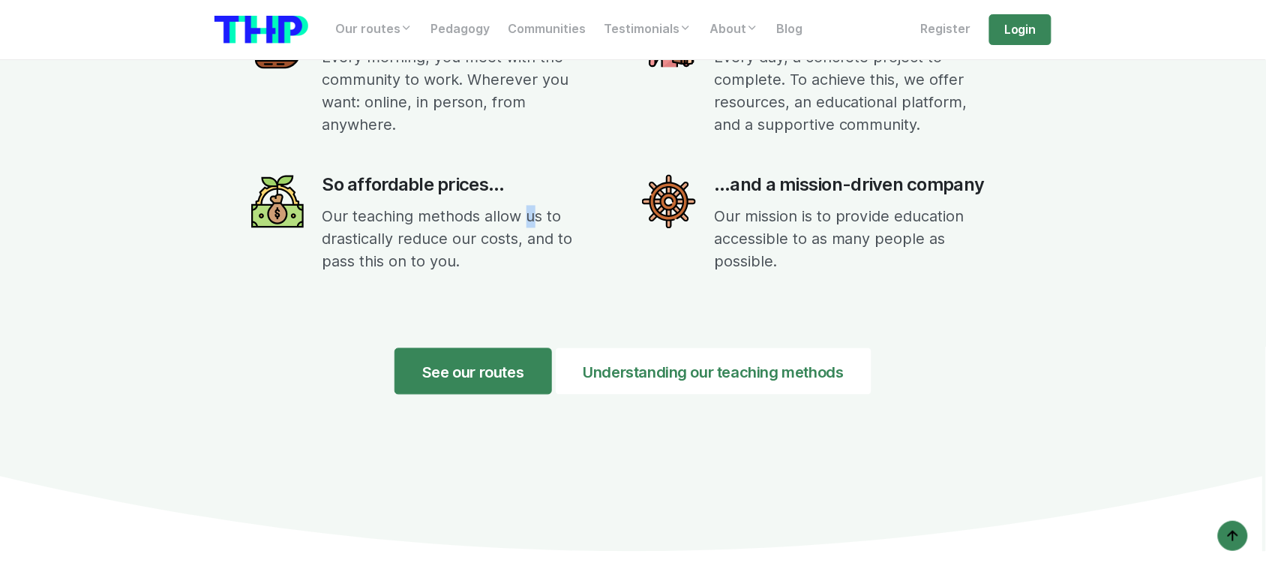
click at [516, 215] on font "Our teaching methods allow us to drastically reduce our costs, and to pass this…" at bounding box center [448, 239] width 251 height 63
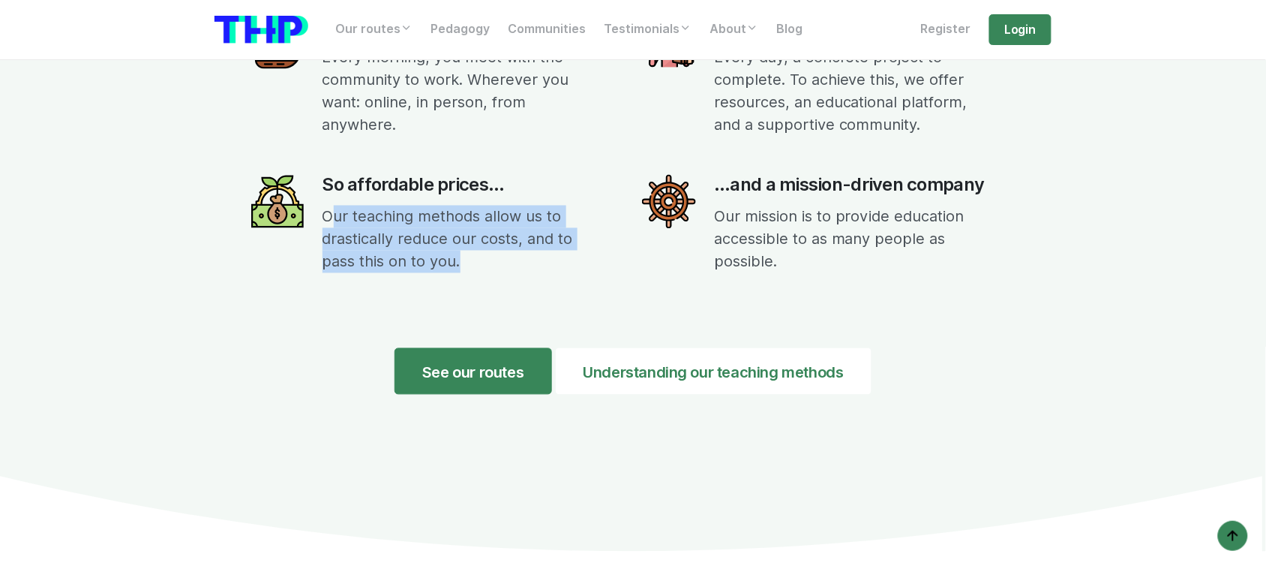
click at [516, 215] on font "Our teaching methods allow us to drastically reduce our costs, and to pass this…" at bounding box center [448, 239] width 251 height 63
click at [518, 214] on font "Our teaching methods allow us to drastically reduce our costs, and to pass this…" at bounding box center [448, 239] width 251 height 63
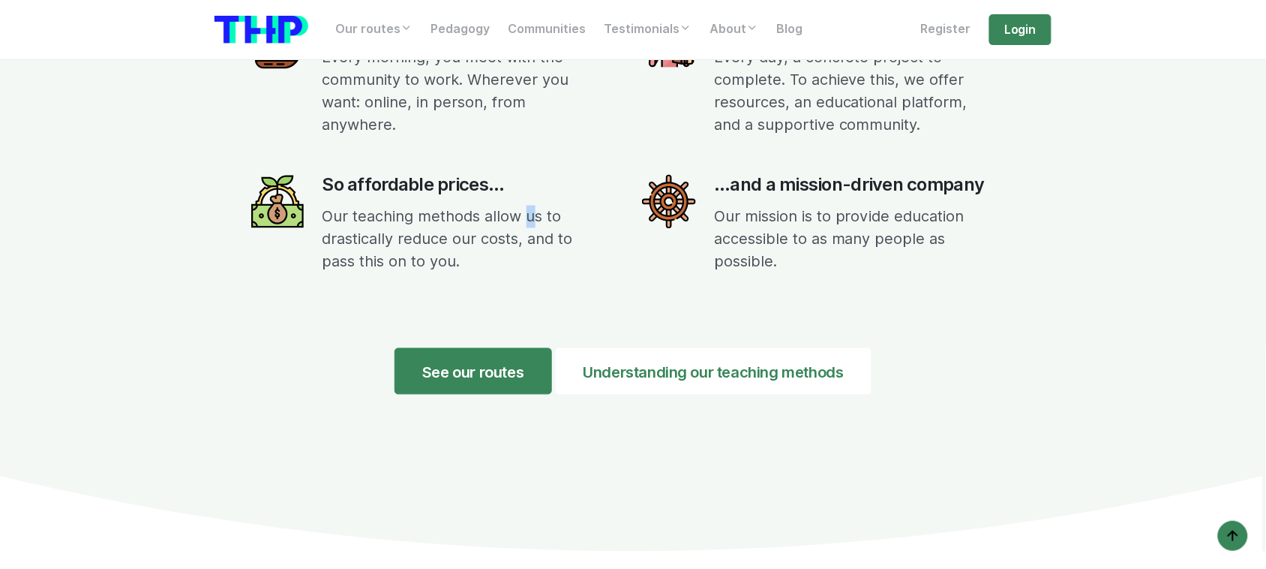
click at [518, 214] on font "Our teaching methods allow us to drastically reduce our costs, and to pass this…" at bounding box center [448, 239] width 251 height 63
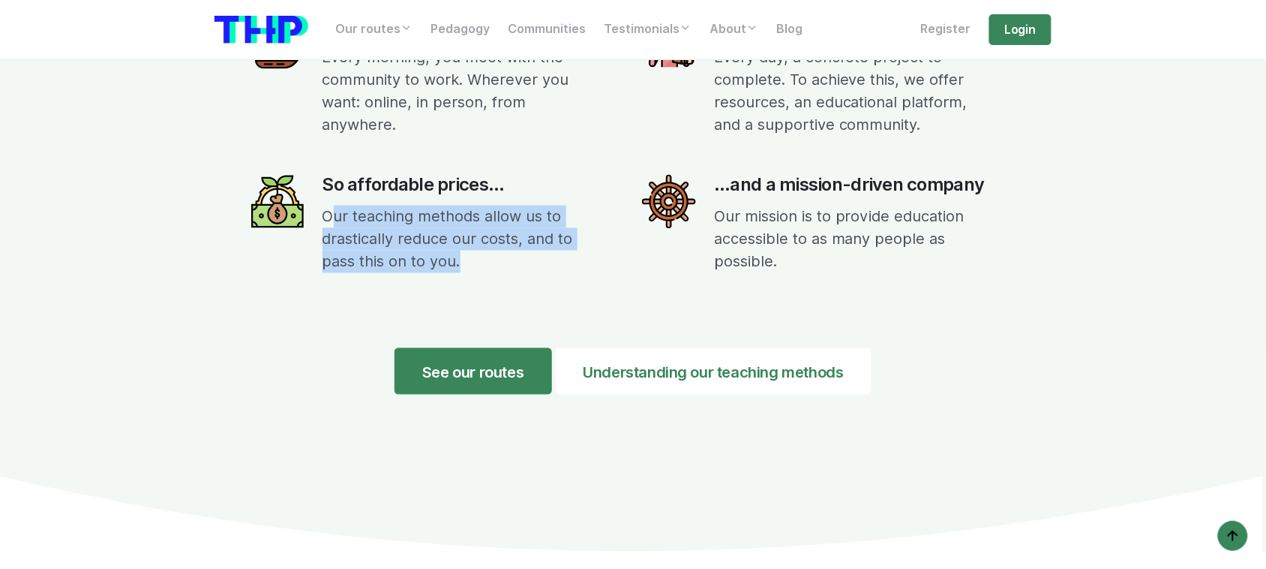
click at [518, 214] on font "Our teaching methods allow us to drastically reduce our costs, and to pass this…" at bounding box center [448, 239] width 251 height 63
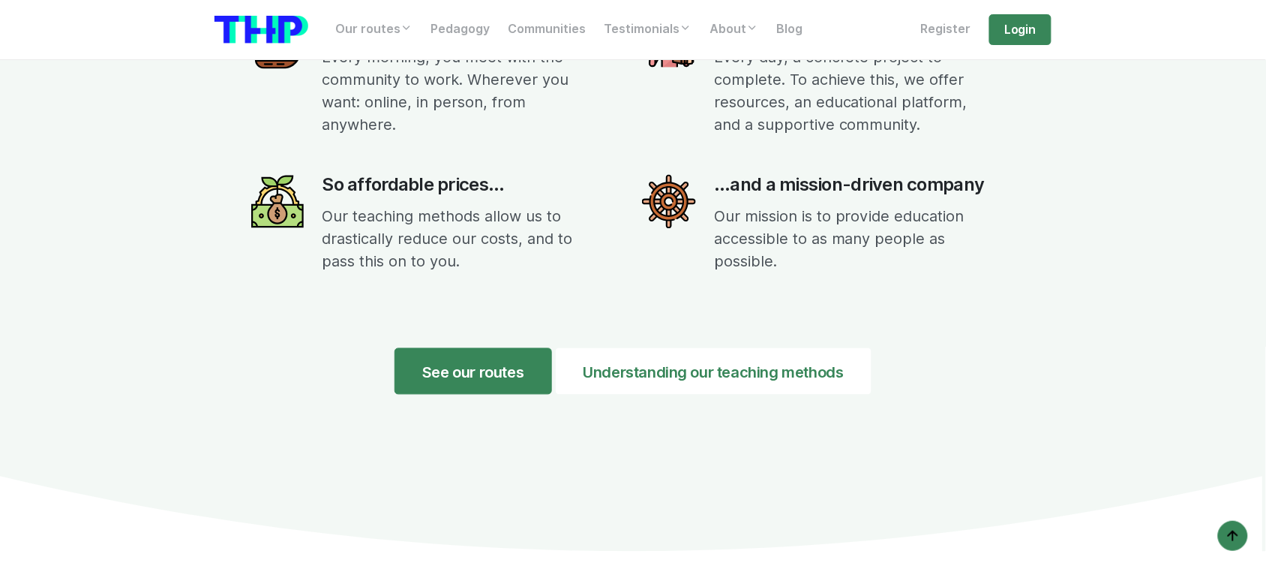
click at [518, 214] on font "Our teaching methods allow us to drastically reduce our costs, and to pass this…" at bounding box center [448, 239] width 251 height 63
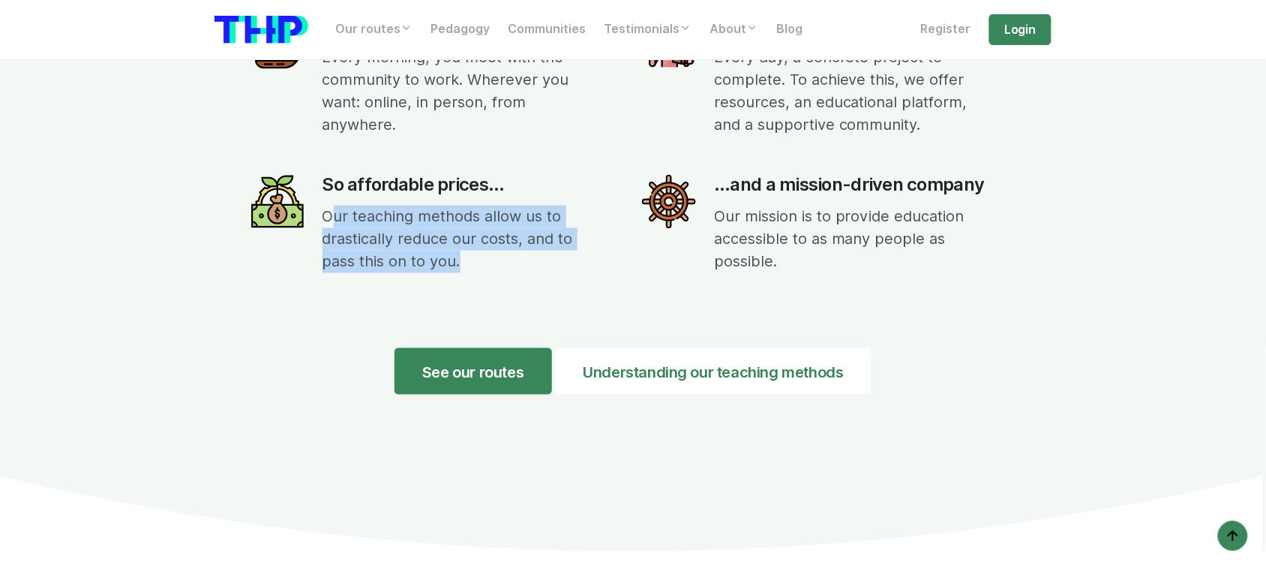
click at [518, 214] on font "Our teaching methods allow us to drastically reduce our costs, and to pass this…" at bounding box center [448, 239] width 251 height 63
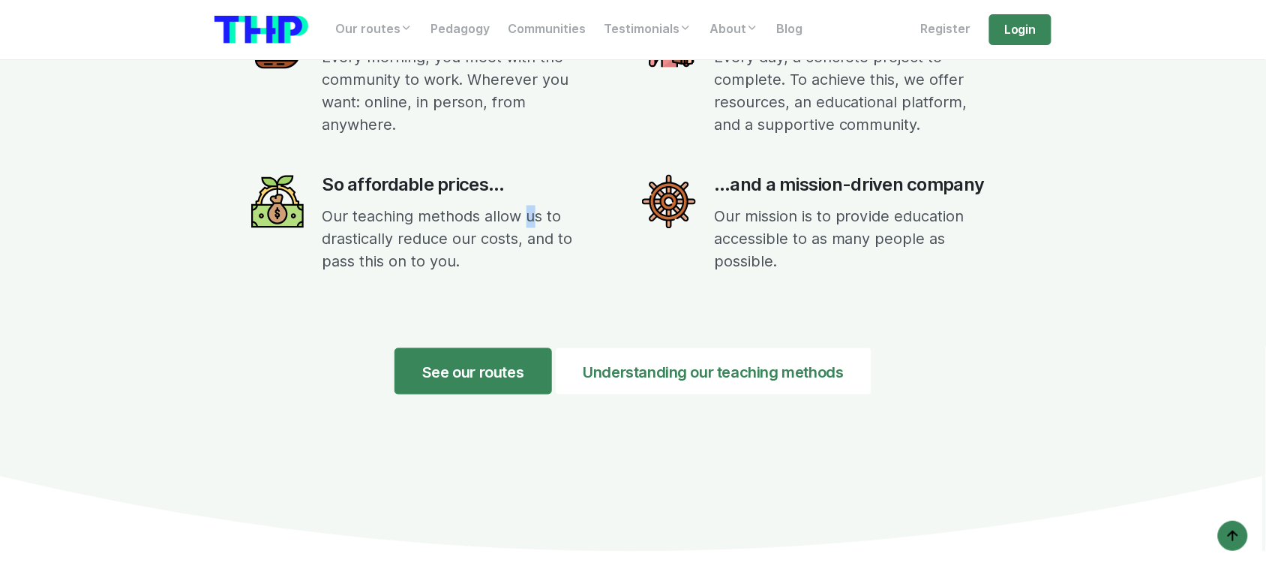
click at [518, 214] on font "Our teaching methods allow us to drastically reduce our costs, and to pass this…" at bounding box center [448, 239] width 251 height 63
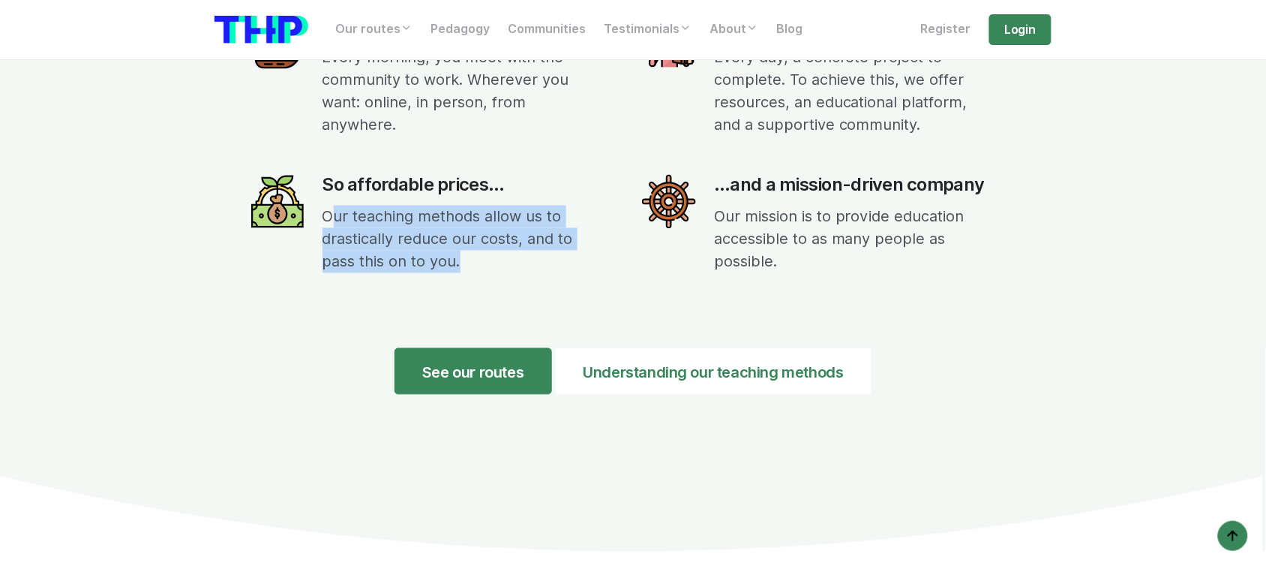
click at [518, 214] on font "Our teaching methods allow us to drastically reduce our costs, and to pass this…" at bounding box center [448, 239] width 251 height 63
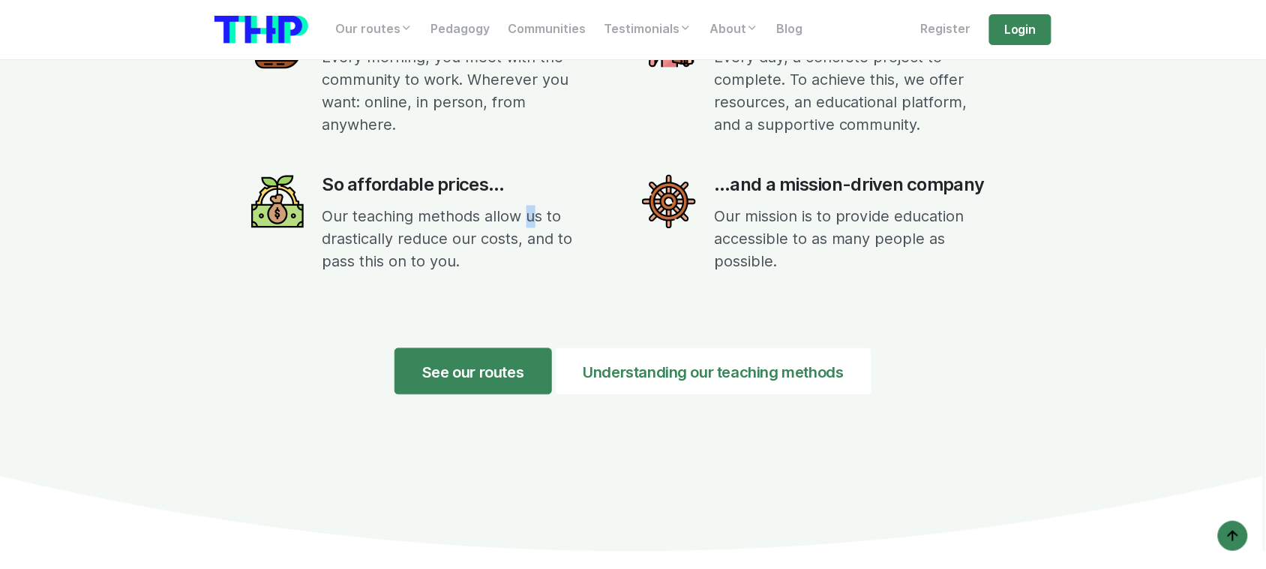
click at [518, 214] on font "Our teaching methods allow us to drastically reduce our costs, and to pass this…" at bounding box center [448, 239] width 251 height 63
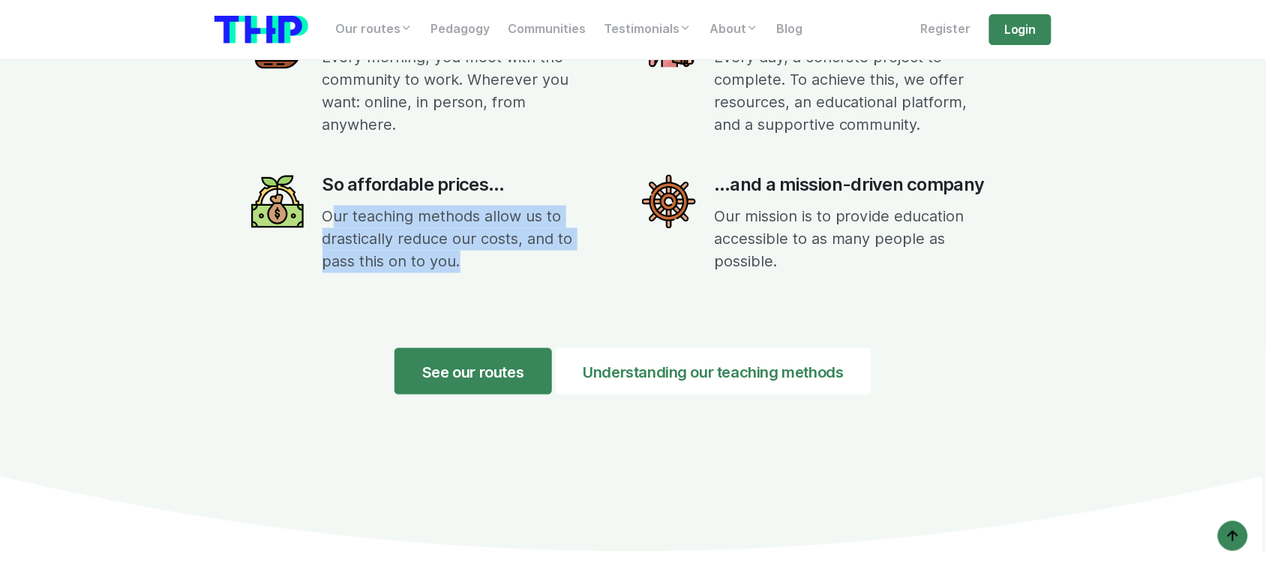
click at [518, 214] on font "Our teaching methods allow us to drastically reduce our costs, and to pass this…" at bounding box center [448, 239] width 251 height 63
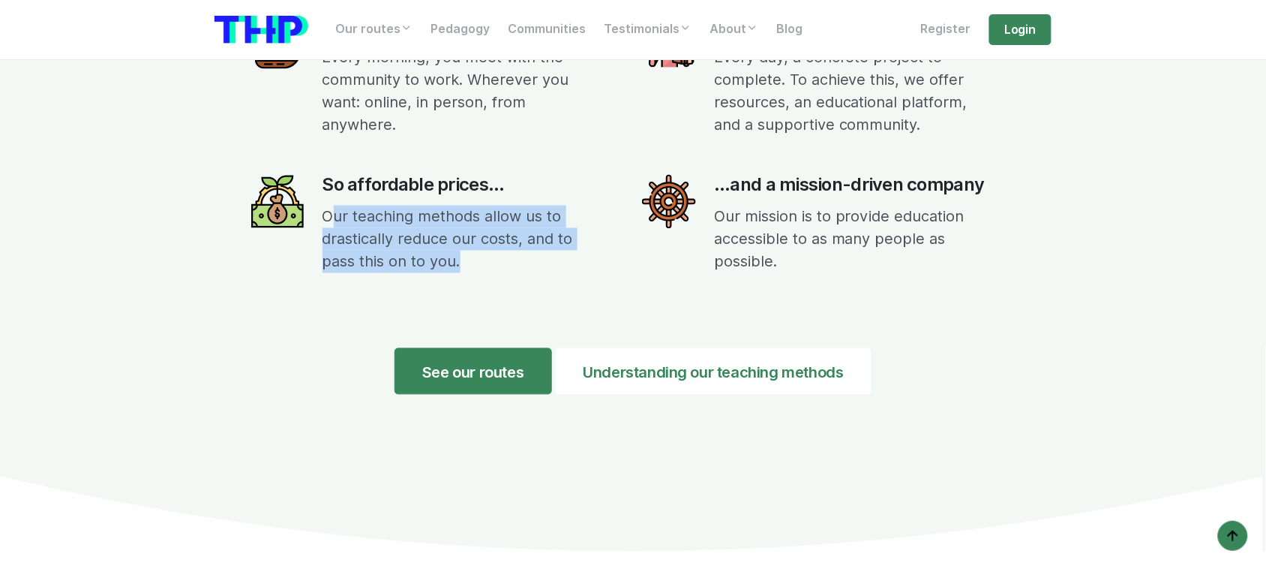
click at [518, 214] on font "Our teaching methods allow us to drastically reduce our costs, and to pass this…" at bounding box center [448, 239] width 251 height 63
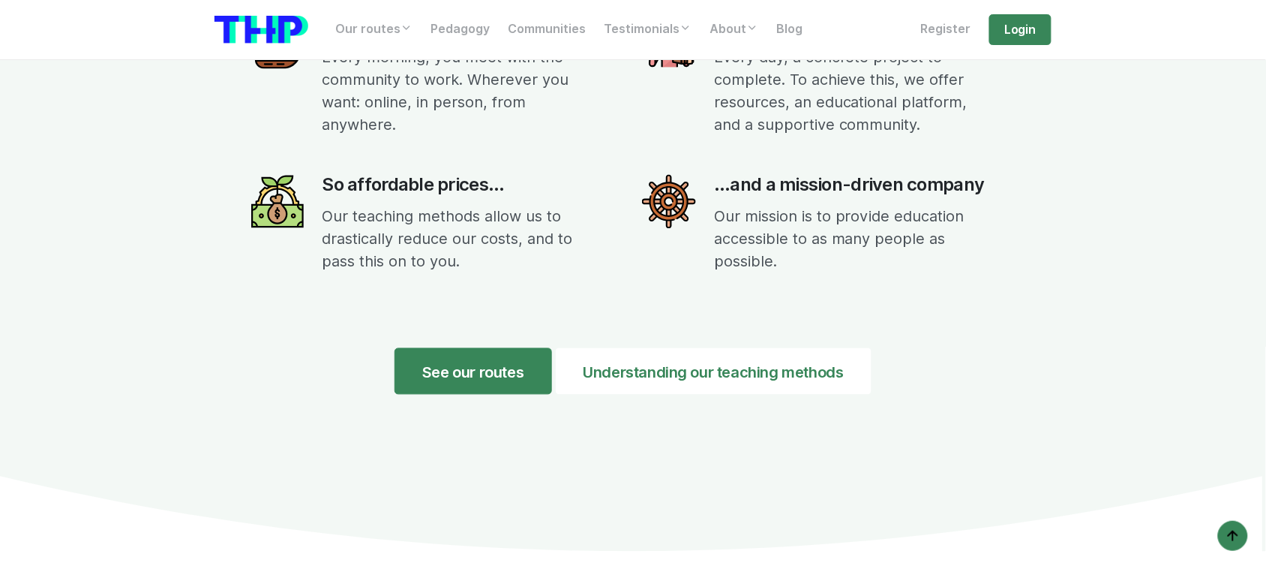
click at [565, 400] on div "Our concept summarized in 4 points Work from wherever you want... Every morning…" at bounding box center [633, 158] width 855 height 635
click at [560, 405] on div "Our concept summarized in 4 points Work from wherever you want... Every morning…" at bounding box center [633, 158] width 855 height 635
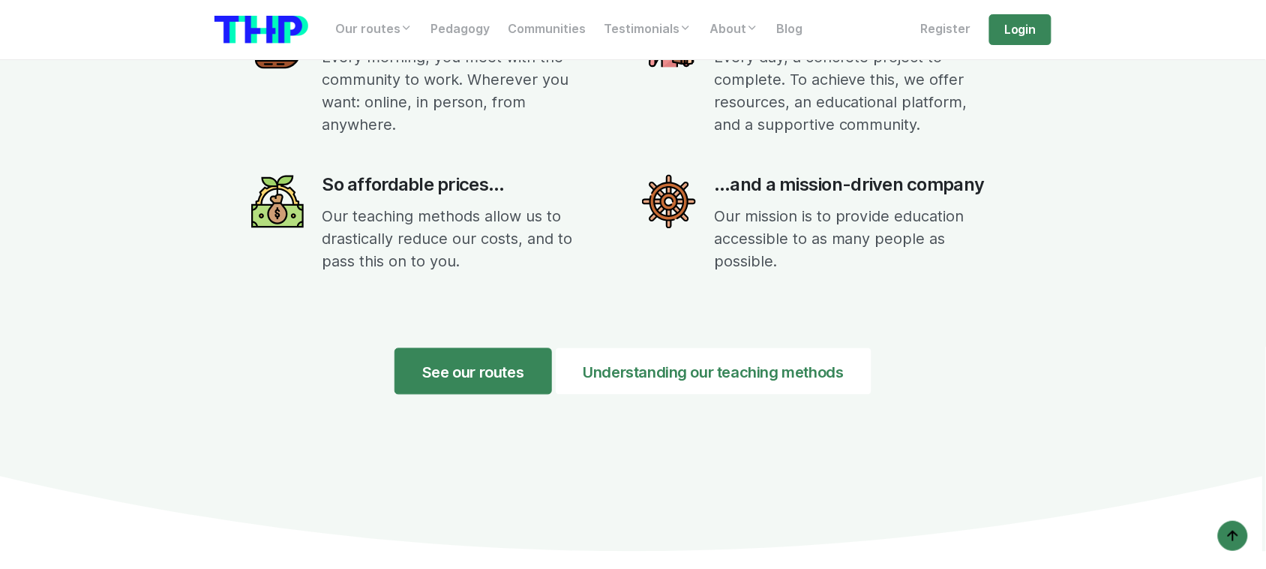
click at [560, 405] on div "Our concept summarized in 4 points Work from wherever you want... Every morning…" at bounding box center [633, 158] width 855 height 635
click at [361, 237] on font "Our teaching methods allow us to drastically reduce our costs, and to pass this…" at bounding box center [448, 239] width 251 height 63
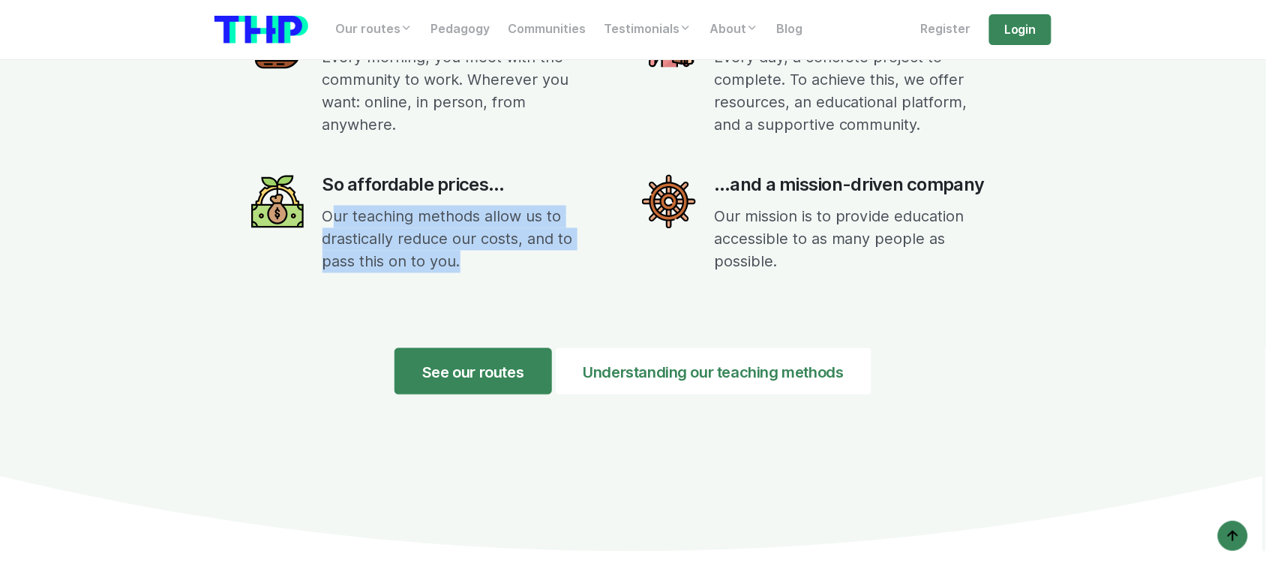
click at [361, 237] on font "Our teaching methods allow us to drastically reduce our costs, and to pass this…" at bounding box center [448, 239] width 251 height 63
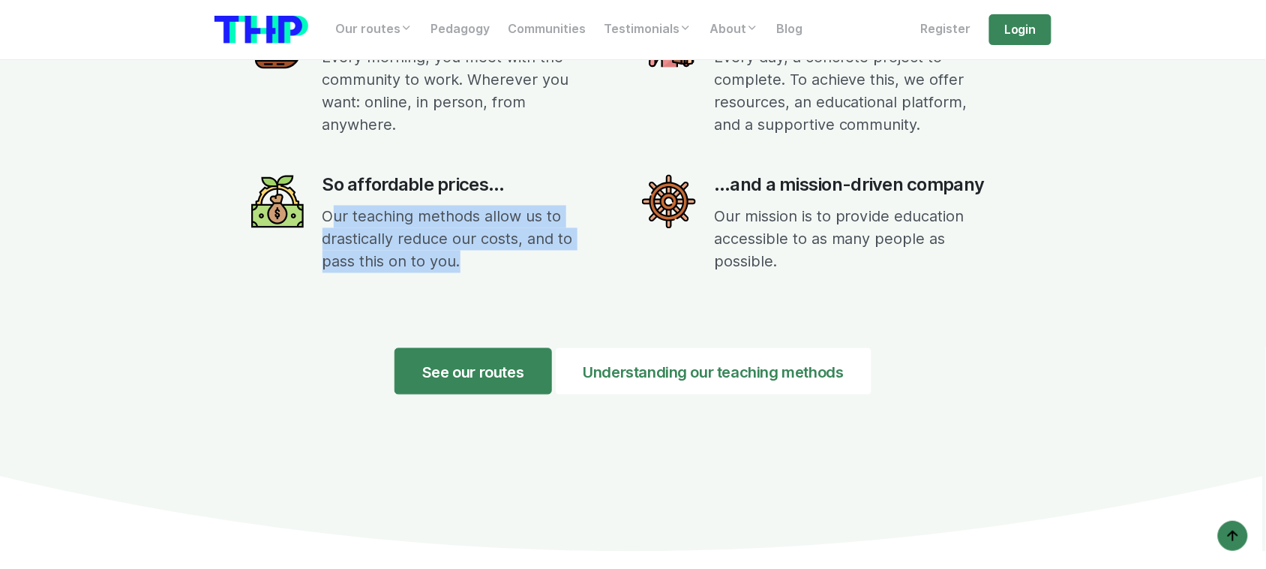
click at [361, 237] on font "Our teaching methods allow us to drastically reduce our costs, and to pass this…" at bounding box center [448, 239] width 251 height 63
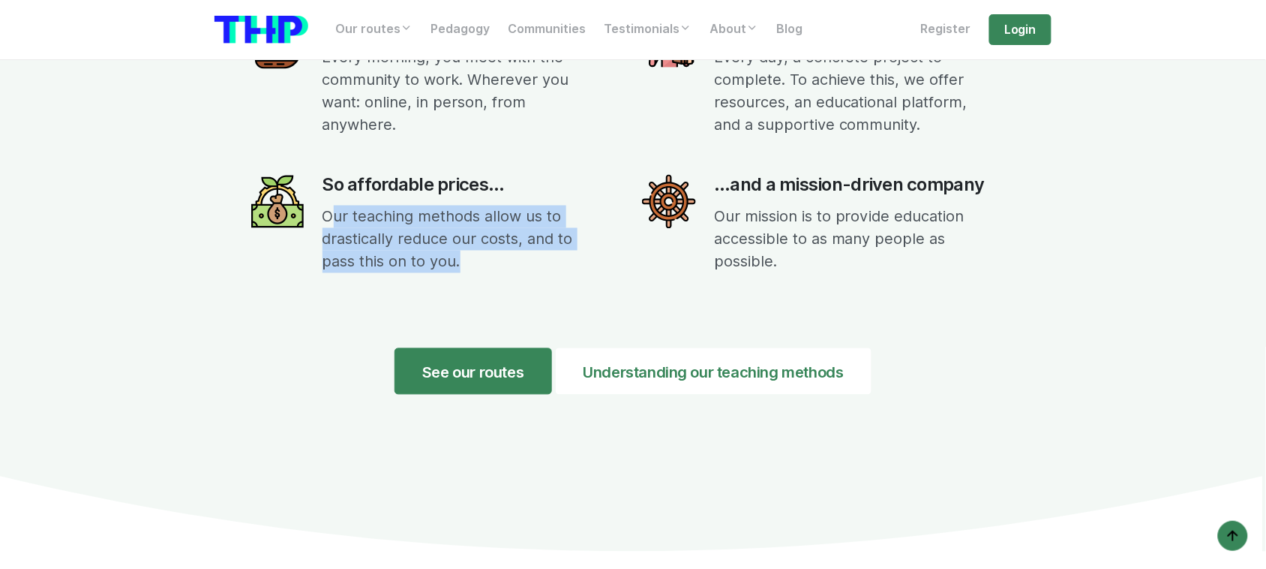
click at [361, 237] on font "Our teaching methods allow us to drastically reduce our costs, and to pass this…" at bounding box center [448, 239] width 251 height 63
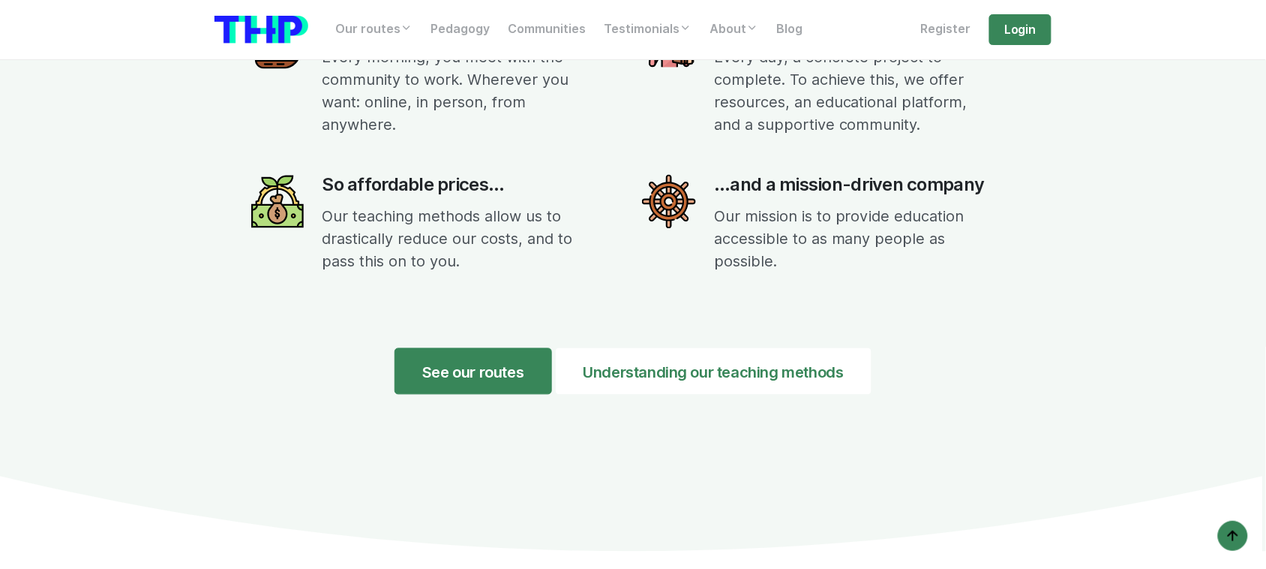
click at [785, 455] on icon at bounding box center [633, 514] width 1266 height 76
click at [388, 245] on p "Our teaching methods allow us to drastically reduce our costs, and to pass this…" at bounding box center [474, 240] width 302 height 68
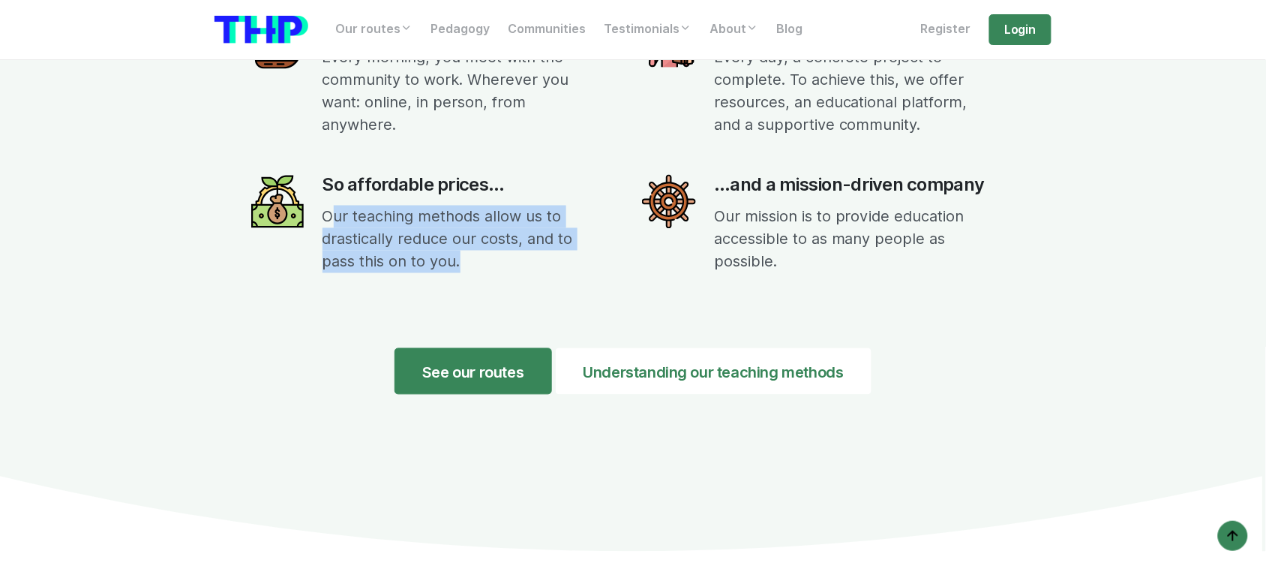
click at [388, 245] on p "Our teaching methods allow us to drastically reduce our costs, and to pass this…" at bounding box center [474, 240] width 302 height 68
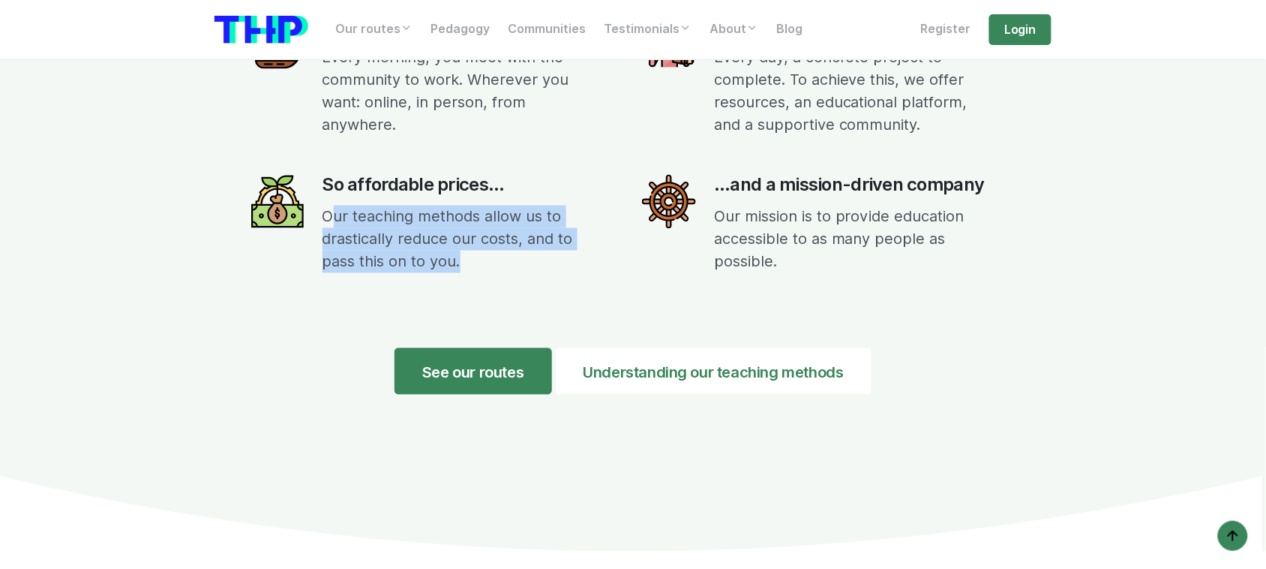
click at [388, 245] on p "Our teaching methods allow us to drastically reduce our costs, and to pass this…" at bounding box center [474, 240] width 302 height 68
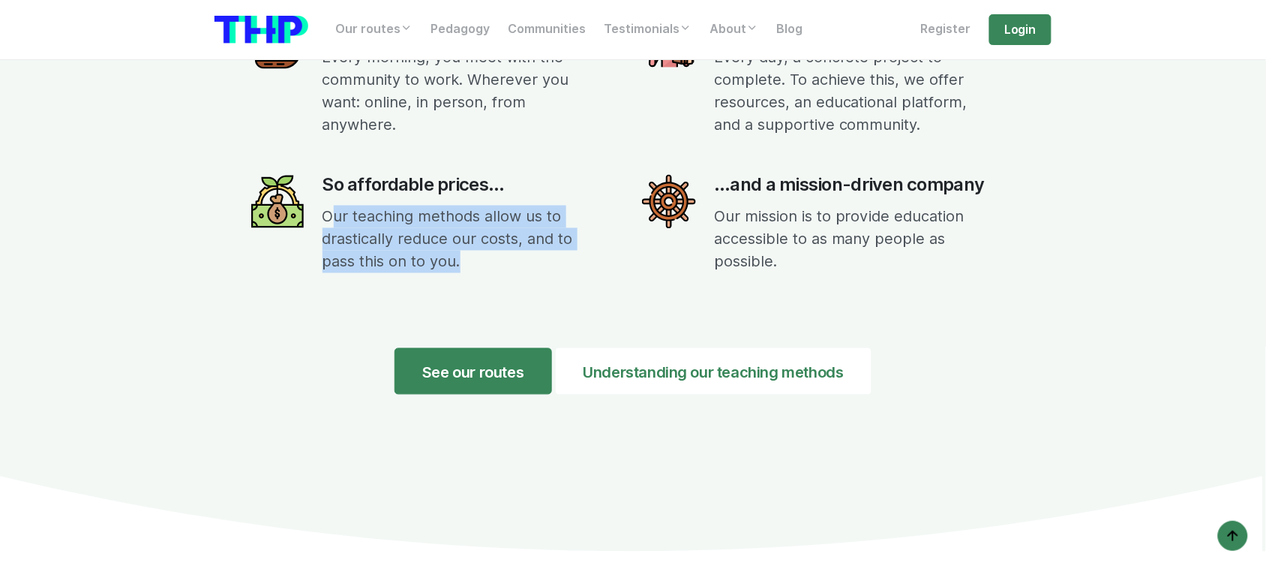
click at [388, 245] on p "Our teaching methods allow us to drastically reduce our costs, and to pass this…" at bounding box center [474, 240] width 302 height 68
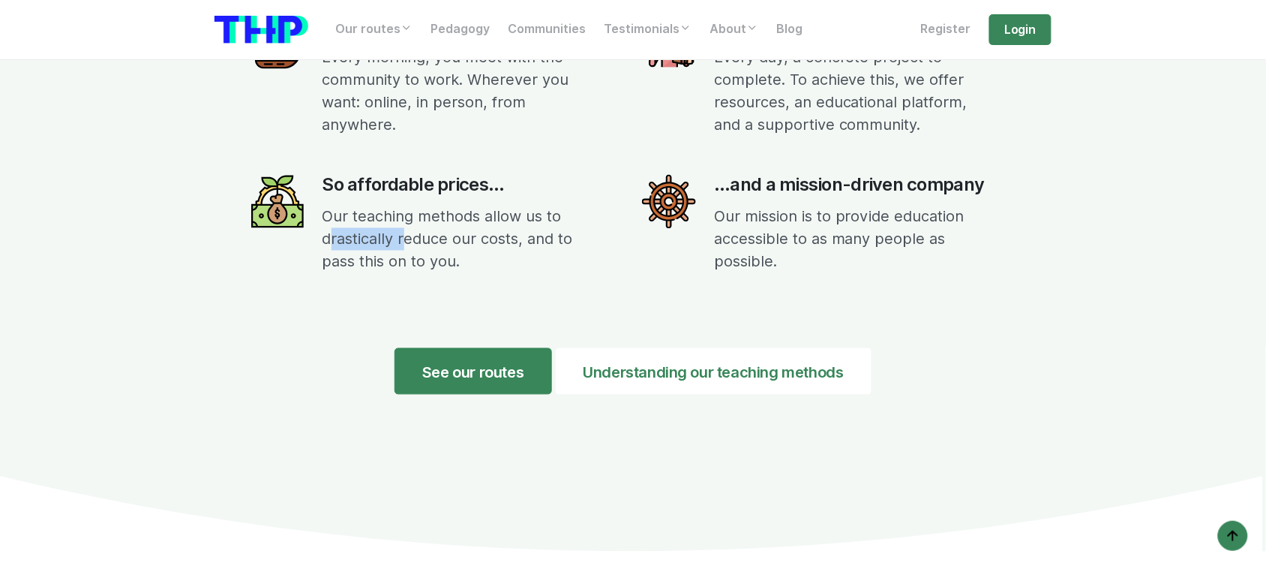
click at [388, 245] on p "Our teaching methods allow us to drastically reduce our costs, and to pass this…" at bounding box center [474, 240] width 302 height 68
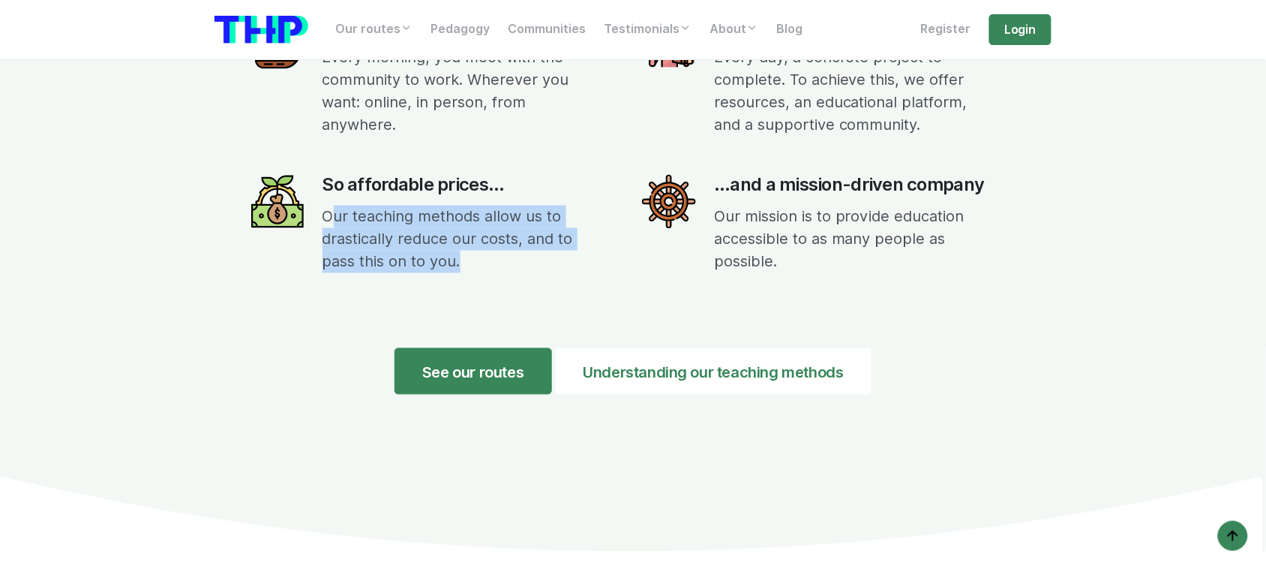
click at [388, 245] on p "Our teaching methods allow us to drastically reduce our costs, and to pass this…" at bounding box center [474, 240] width 302 height 68
click at [389, 242] on font "Our teaching methods allow us to drastically reduce our costs, and to pass this…" at bounding box center [448, 239] width 251 height 63
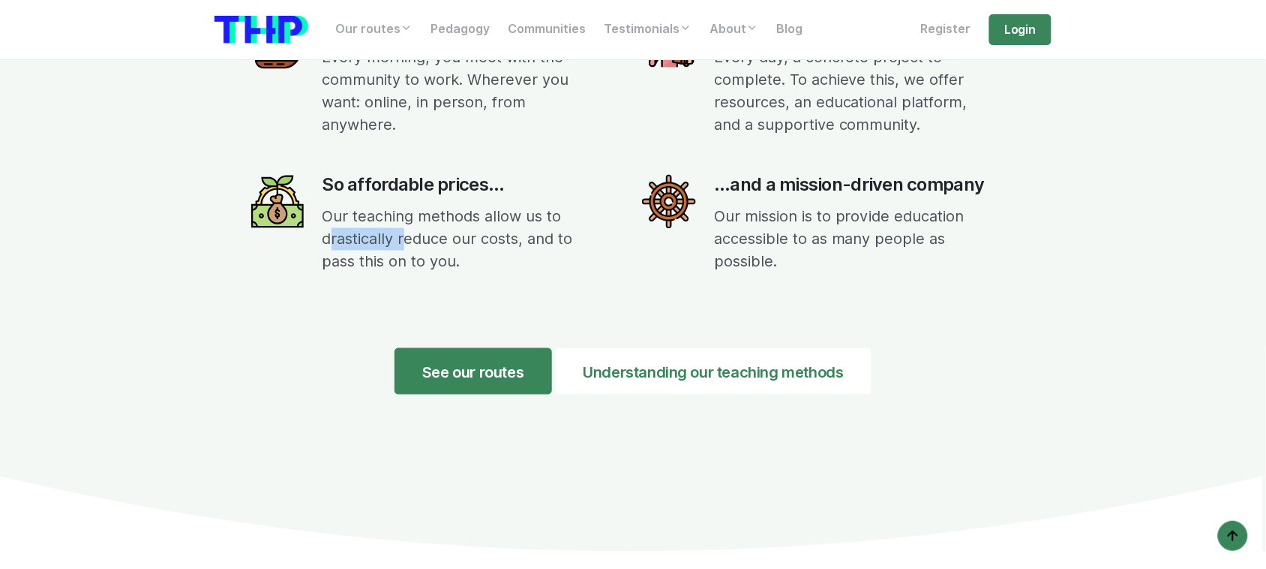
click at [389, 242] on font "Our teaching methods allow us to drastically reduce our costs, and to pass this…" at bounding box center [448, 239] width 251 height 63
